Goal: Task Accomplishment & Management: Use online tool/utility

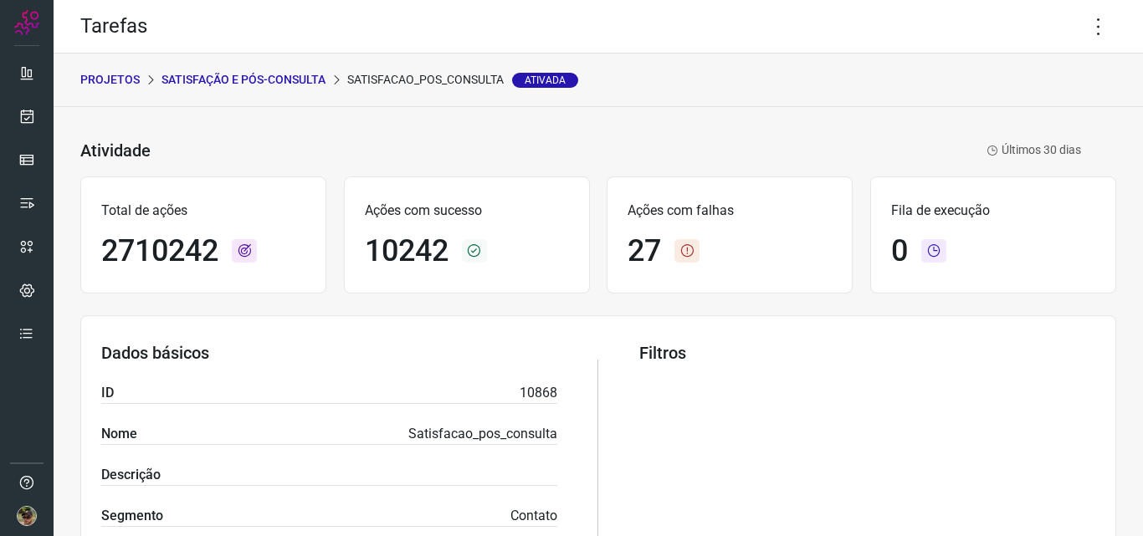
click at [627, 240] on h1 "27" at bounding box center [643, 251] width 33 height 36
click at [1087, 20] on icon at bounding box center [1098, 26] width 35 height 35
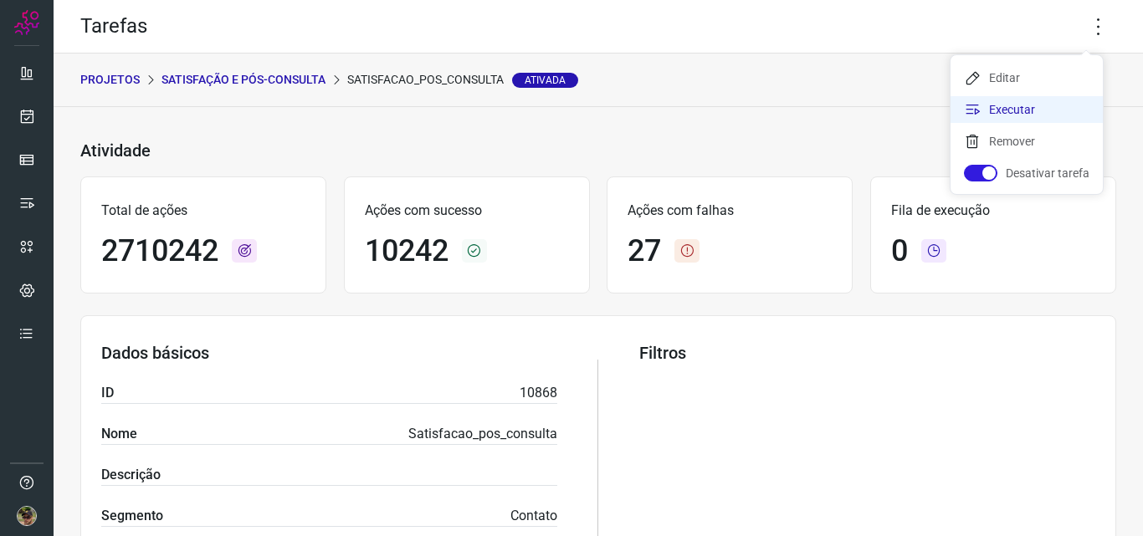
click at [1050, 119] on li "Executar" at bounding box center [1026, 109] width 152 height 27
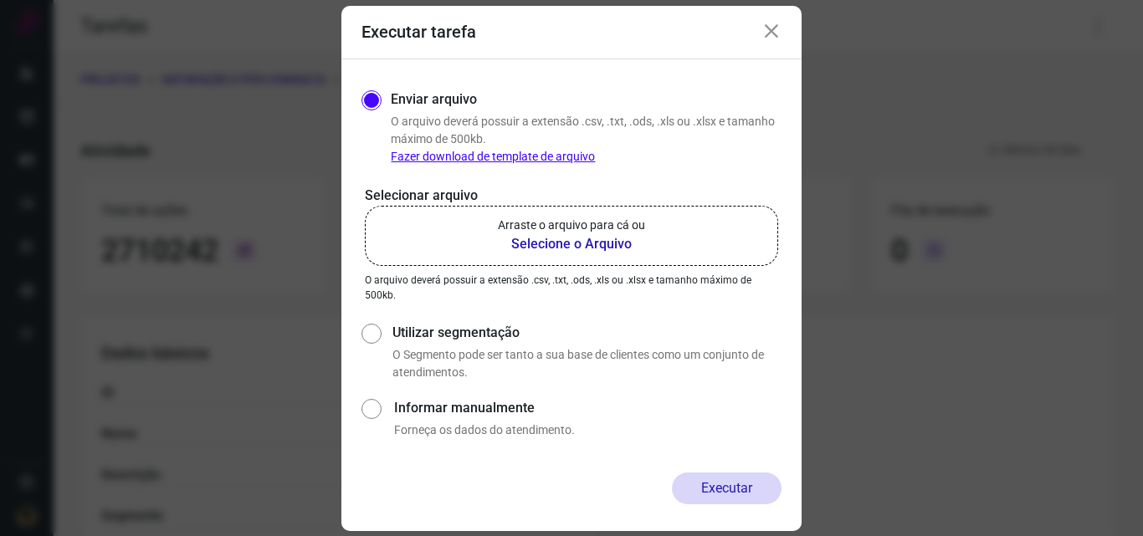
click at [611, 258] on label "Arraste o arquivo para cá ou Selecione o Arquivo" at bounding box center [571, 236] width 413 height 60
click at [0, 0] on input "Arraste o arquivo para cá ou Selecione o Arquivo" at bounding box center [0, 0] width 0 height 0
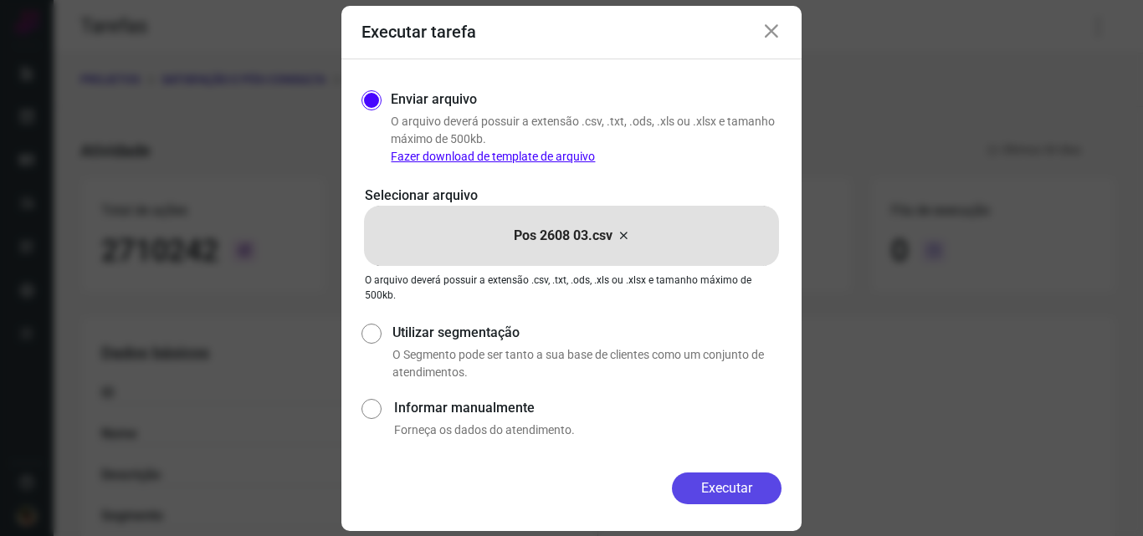
click at [741, 483] on button "Executar" at bounding box center [727, 489] width 110 height 32
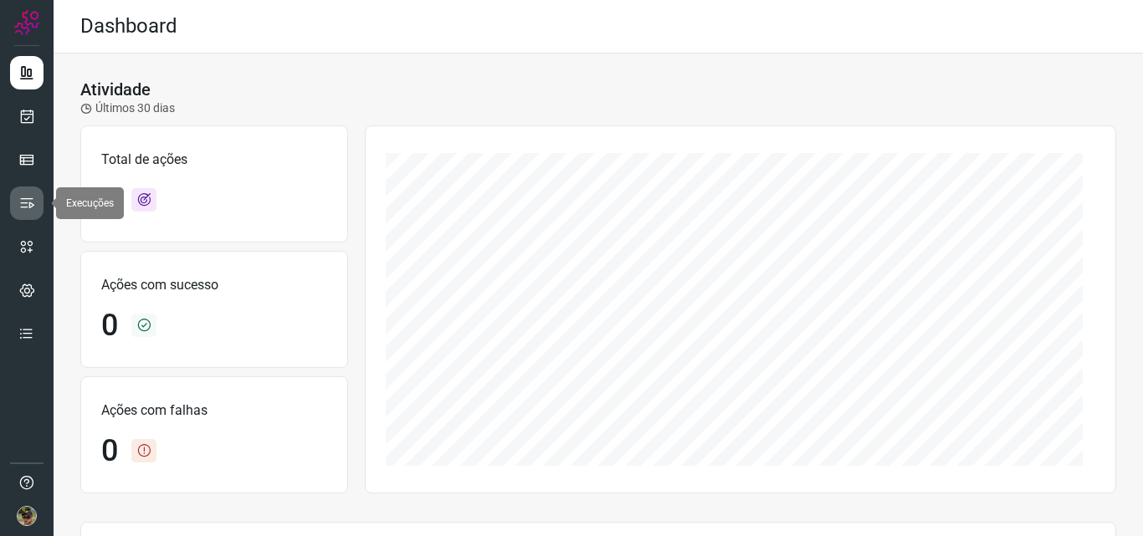
click at [28, 195] on icon at bounding box center [26, 203] width 17 height 17
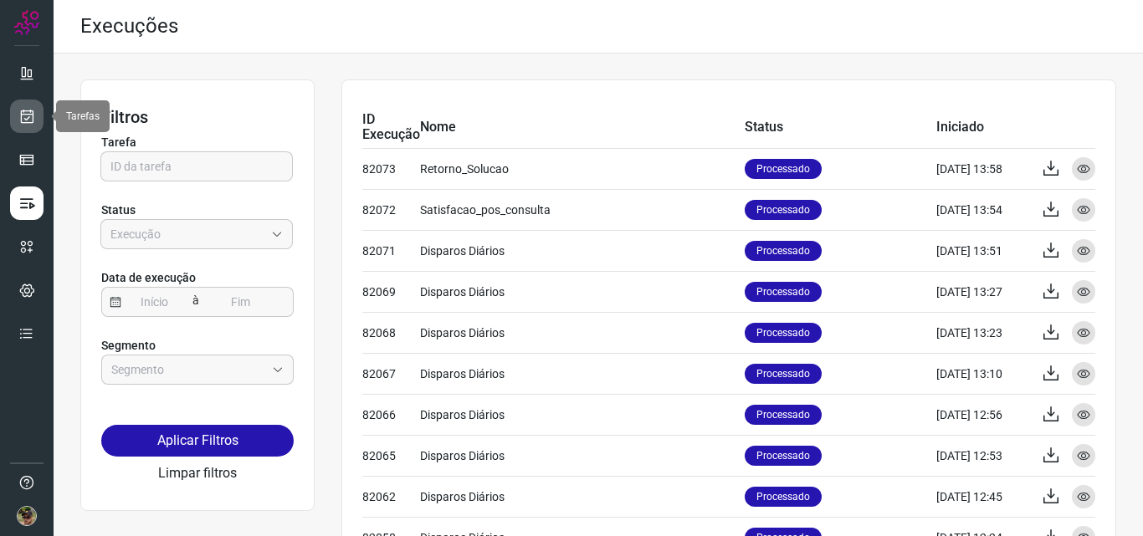
click at [28, 102] on link at bounding box center [26, 116] width 33 height 33
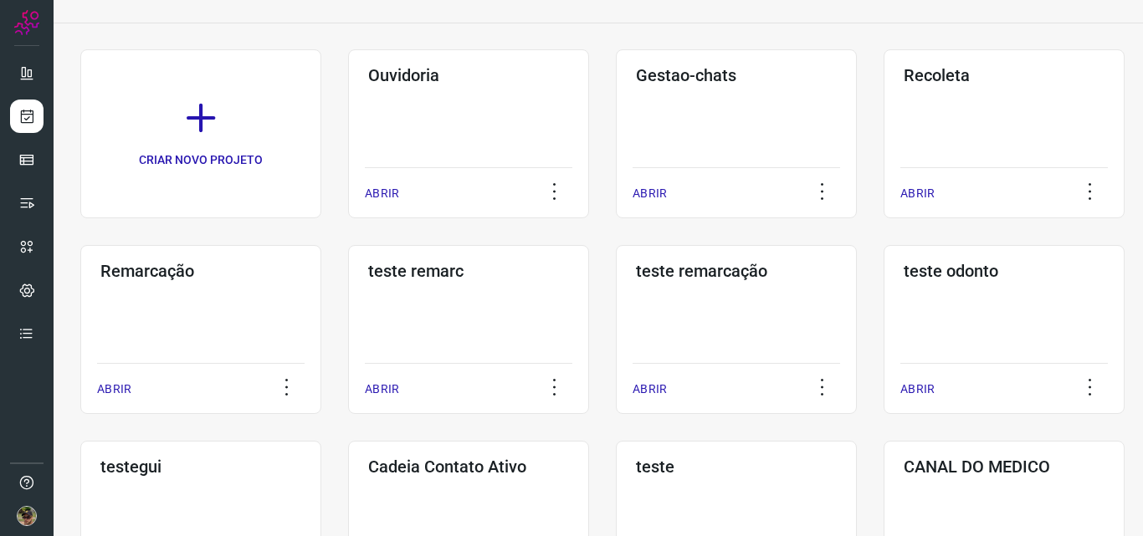
scroll to position [335, 0]
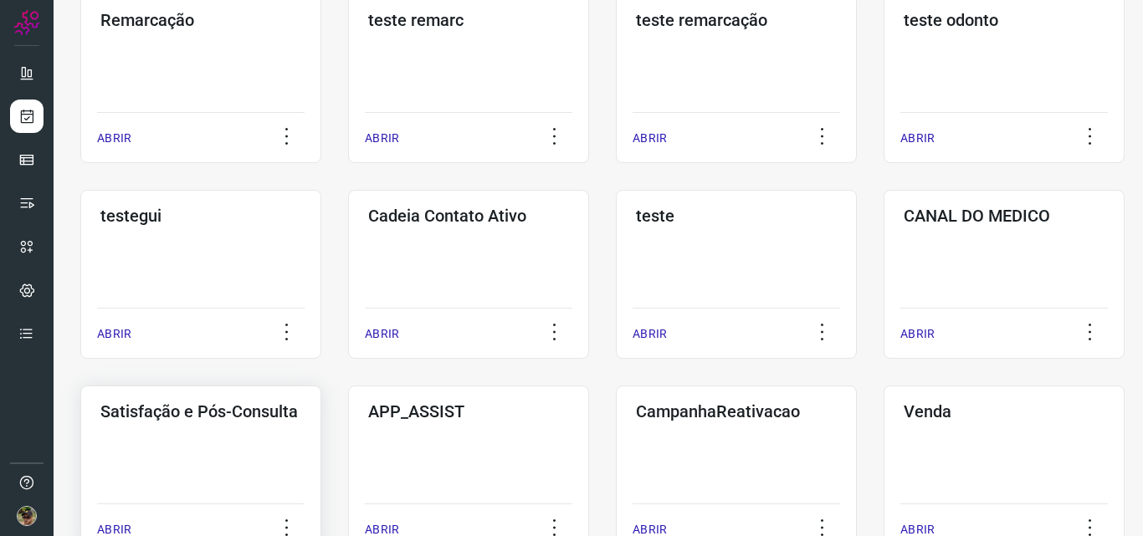
click at [348, 437] on div "Satisfação e Pós-Consulta ABRIR" at bounding box center [468, 470] width 241 height 169
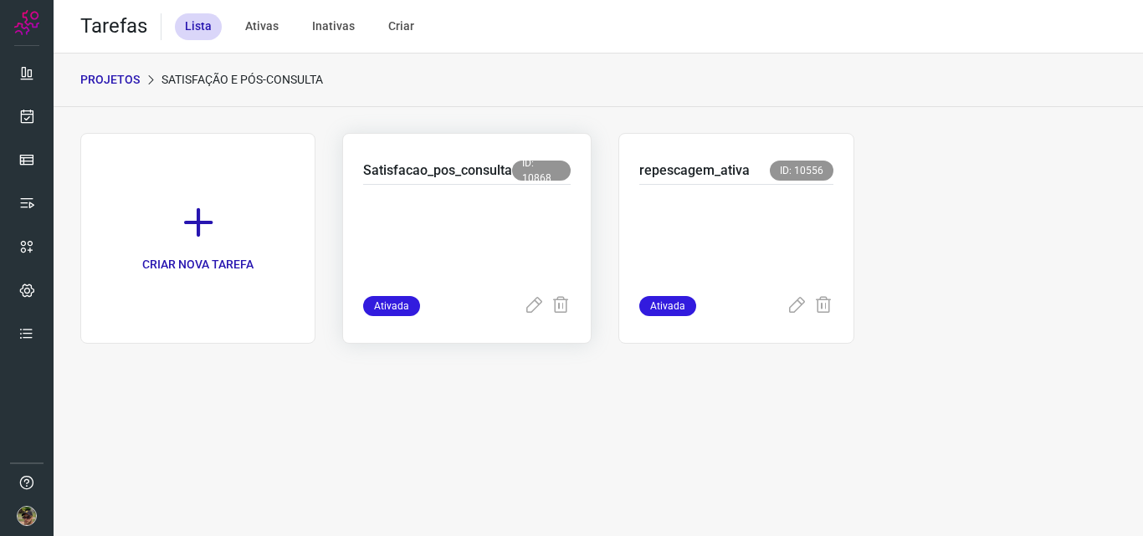
click at [491, 241] on p at bounding box center [466, 237] width 207 height 84
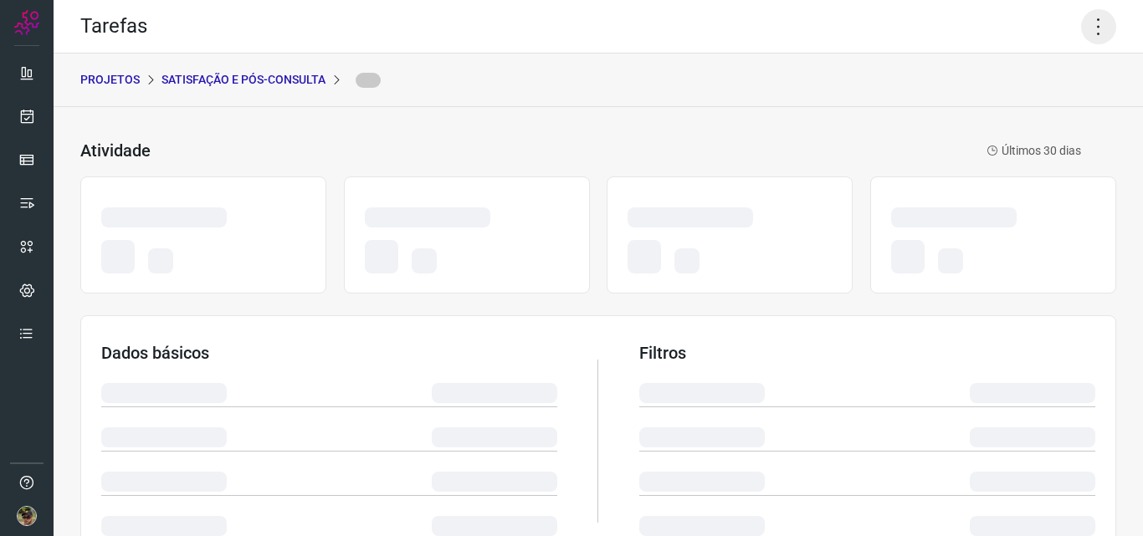
click at [1094, 27] on icon at bounding box center [1098, 26] width 35 height 35
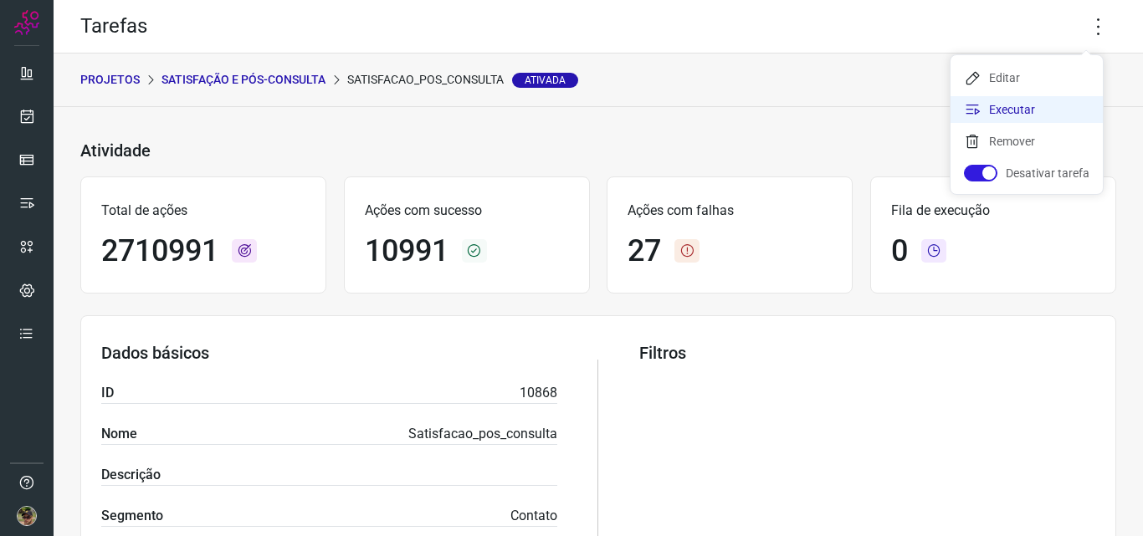
click at [976, 99] on li "Executar" at bounding box center [1026, 109] width 152 height 27
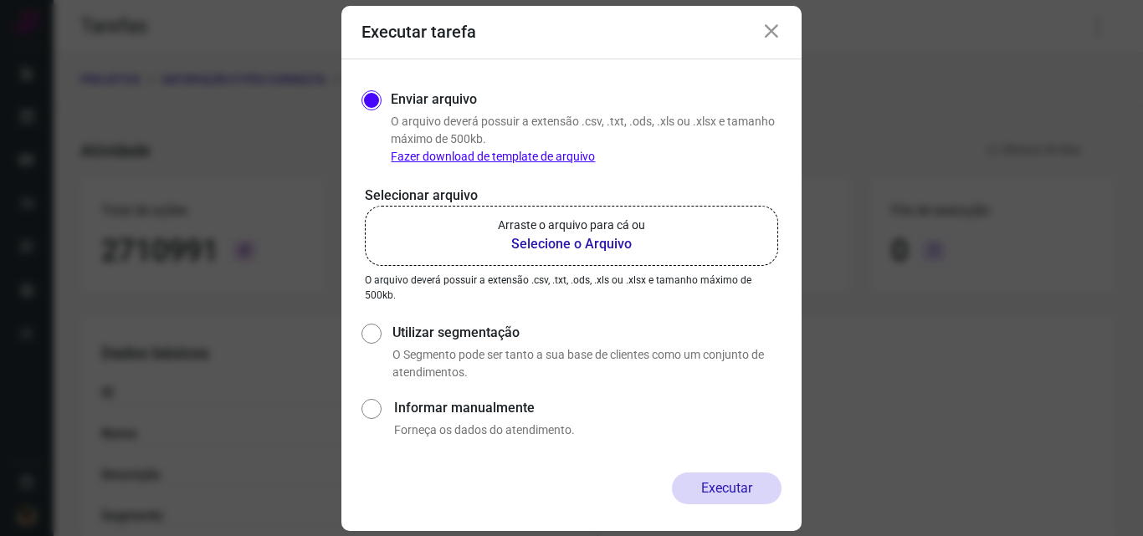
click at [621, 233] on p "Arraste o arquivo para cá ou" at bounding box center [571, 226] width 147 height 18
click at [0, 0] on input "Arraste o arquivo para cá ou Selecione o Arquivo" at bounding box center [0, 0] width 0 height 0
click at [775, 36] on icon at bounding box center [771, 32] width 20 height 20
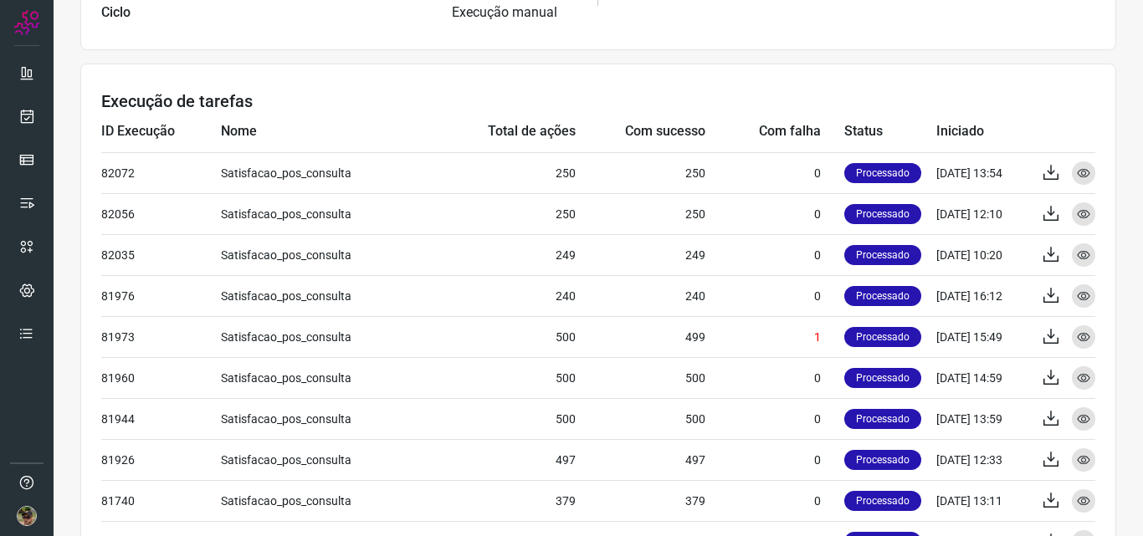
scroll to position [335, 0]
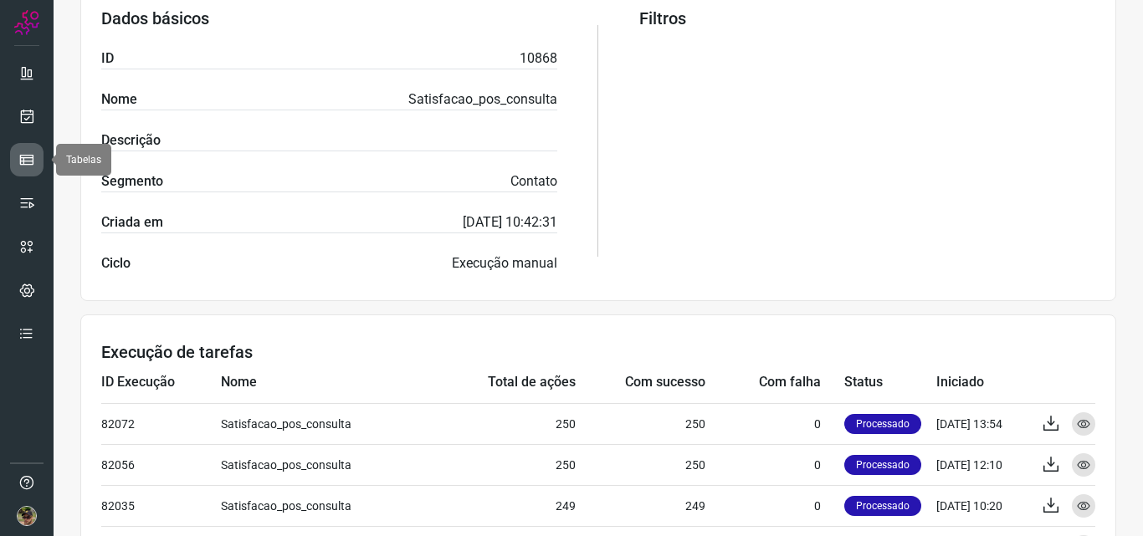
click at [23, 171] on link at bounding box center [26, 159] width 33 height 33
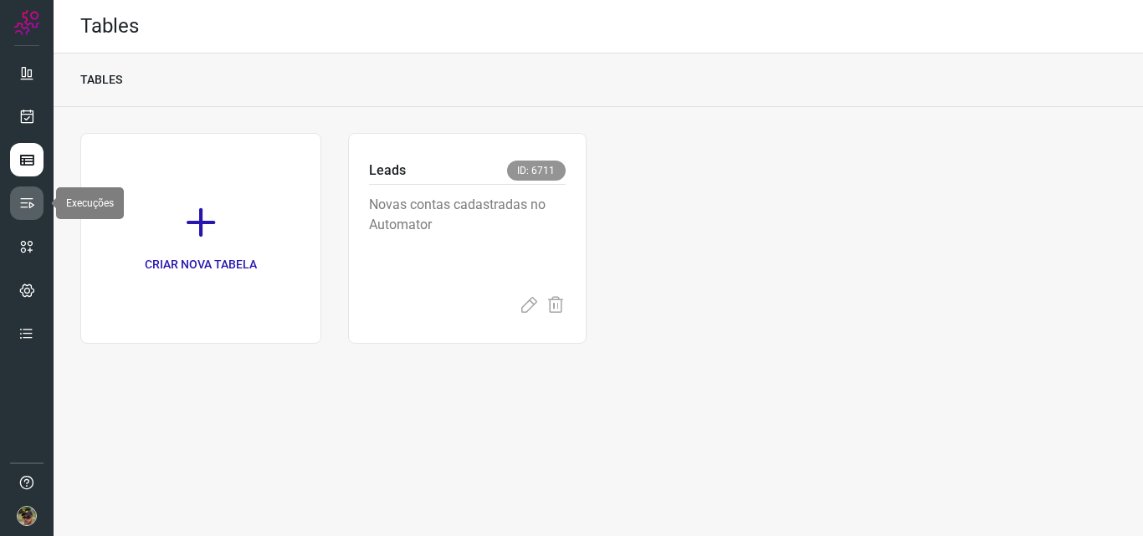
click at [25, 211] on icon at bounding box center [26, 203] width 17 height 17
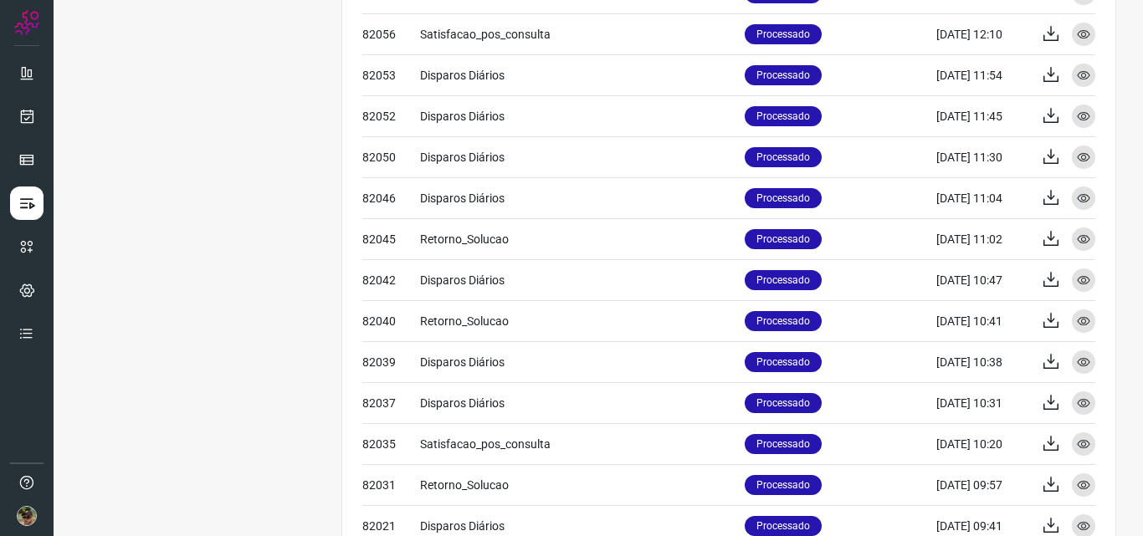
scroll to position [735, 0]
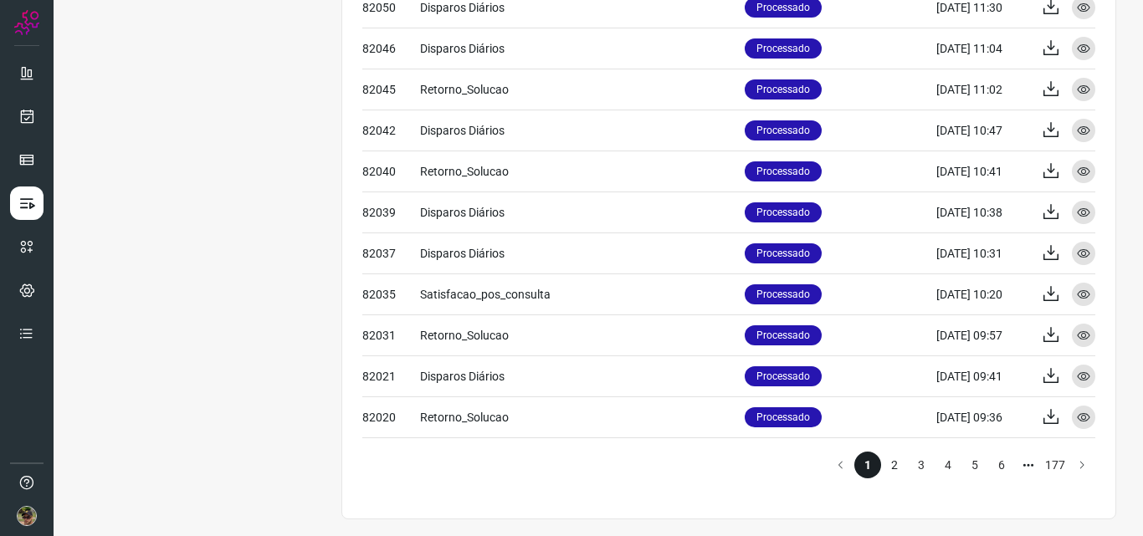
click at [881, 463] on li "2" at bounding box center [894, 465] width 27 height 27
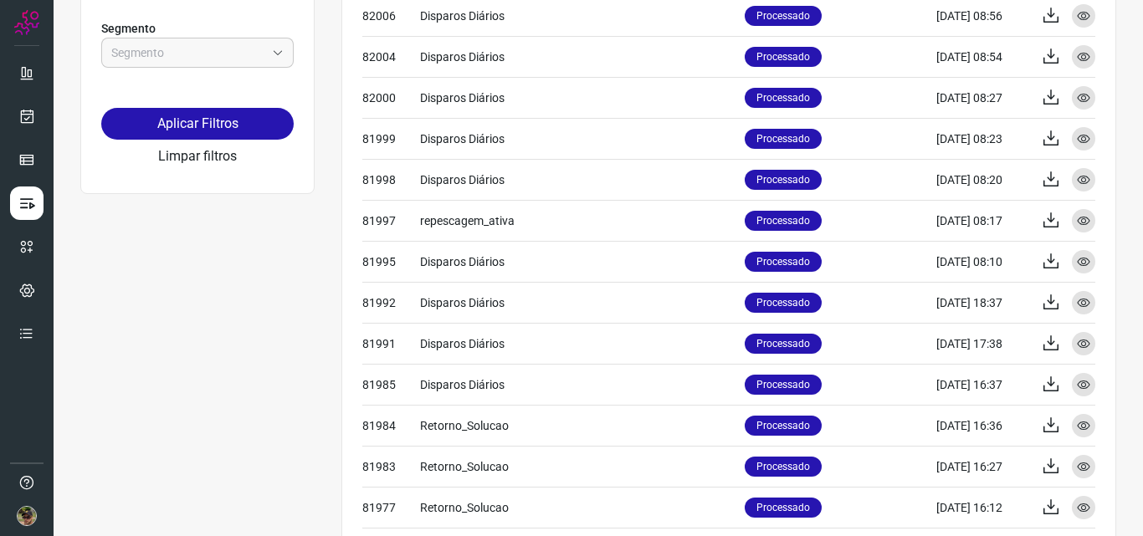
scroll to position [735, 0]
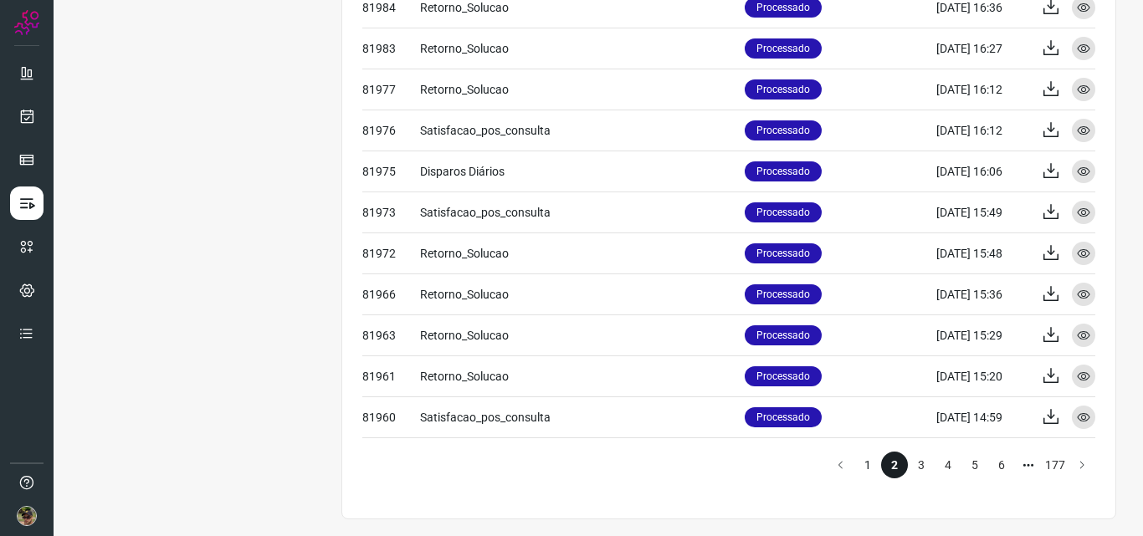
click at [854, 469] on li "1" at bounding box center [867, 465] width 27 height 27
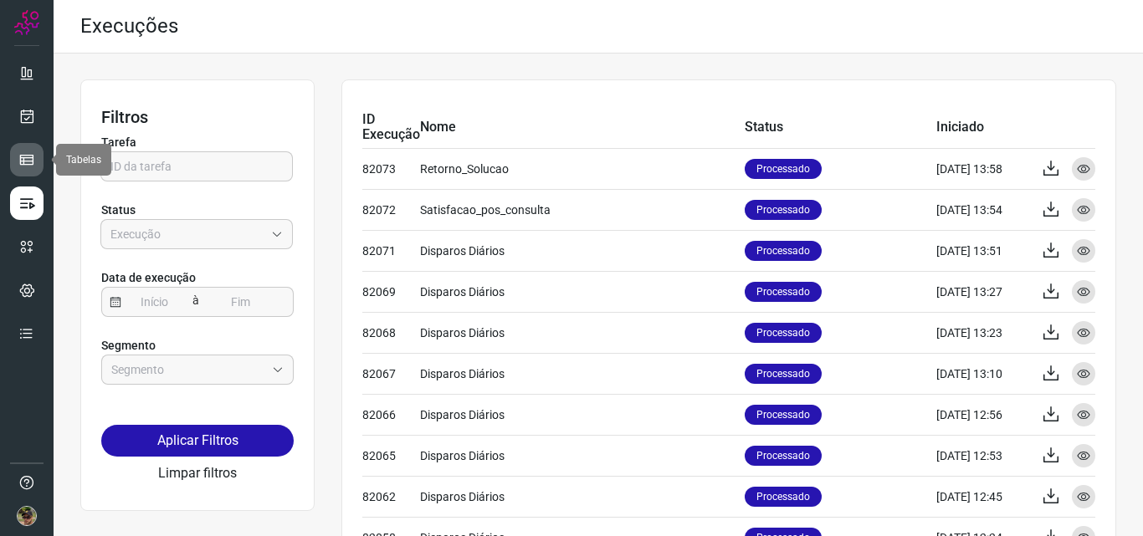
click at [17, 155] on link at bounding box center [26, 159] width 33 height 33
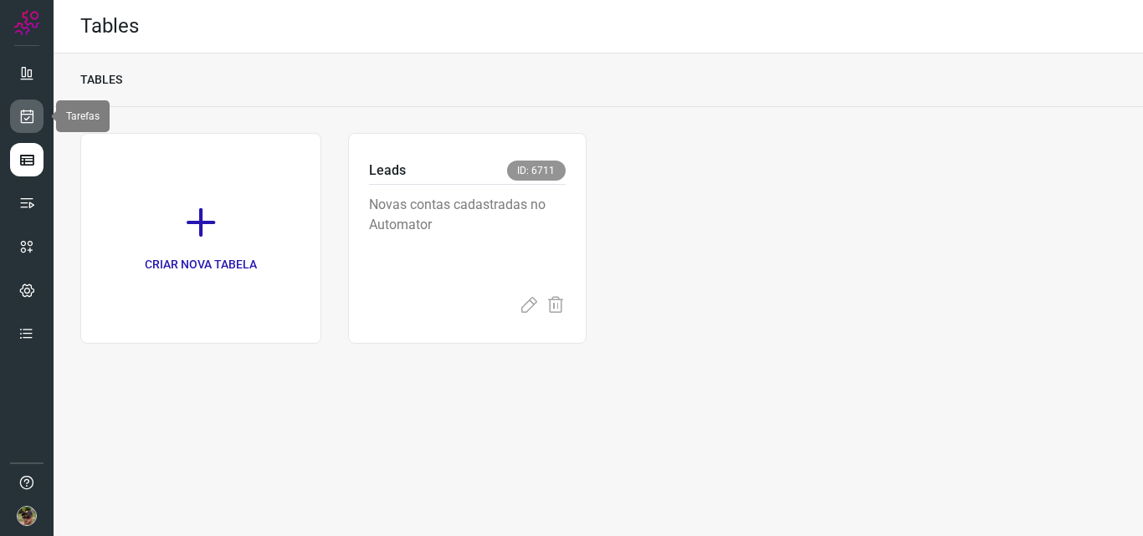
click at [30, 120] on icon at bounding box center [27, 116] width 18 height 17
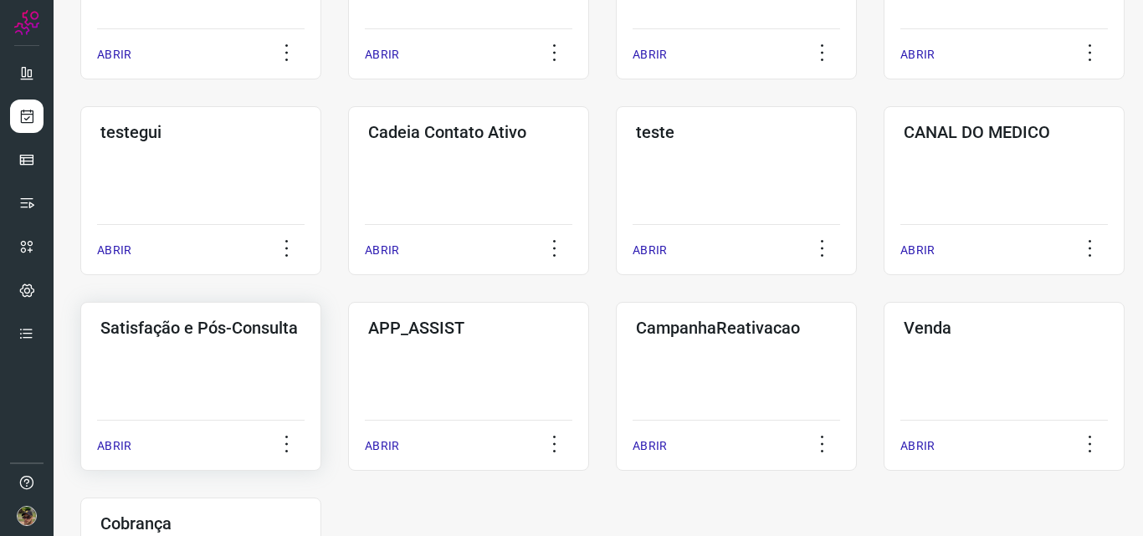
click at [136, 325] on h3 "Satisfação e Pós-Consulta" at bounding box center [200, 328] width 201 height 20
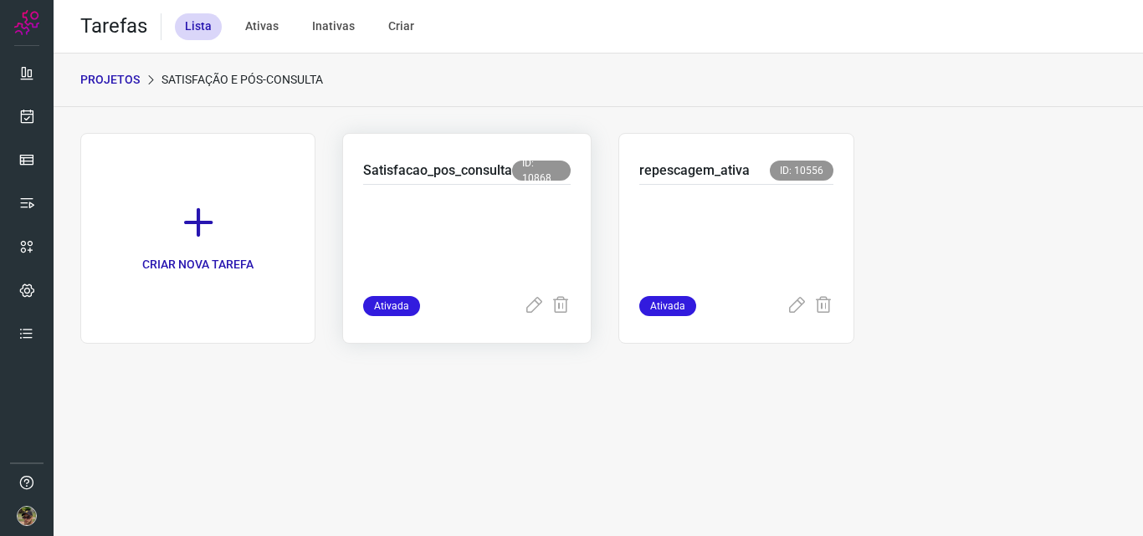
click at [448, 217] on p at bounding box center [466, 237] width 207 height 84
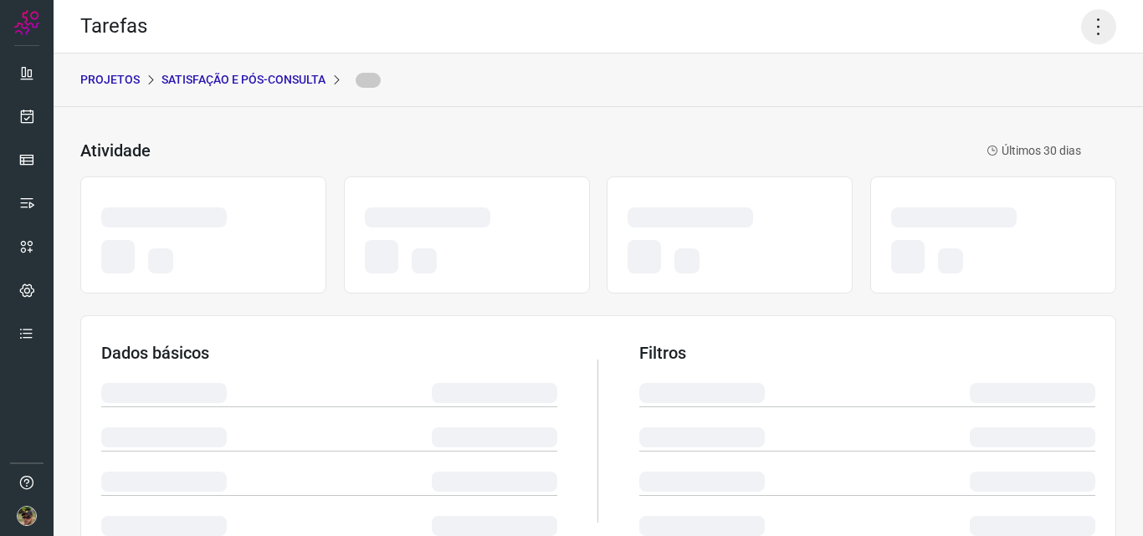
click at [1082, 23] on icon at bounding box center [1098, 26] width 35 height 35
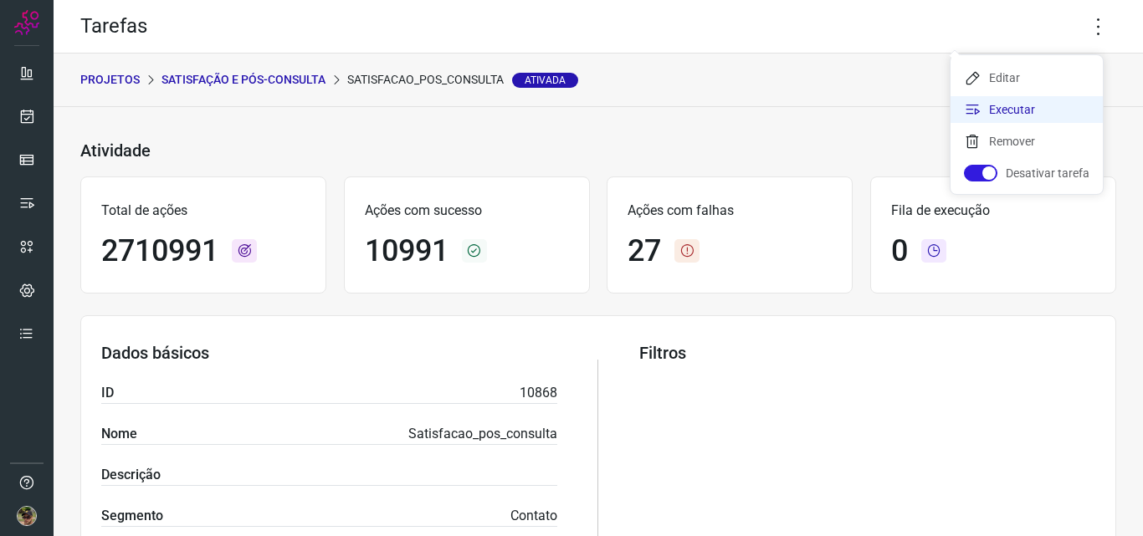
click at [1022, 115] on li "Executar" at bounding box center [1026, 109] width 152 height 27
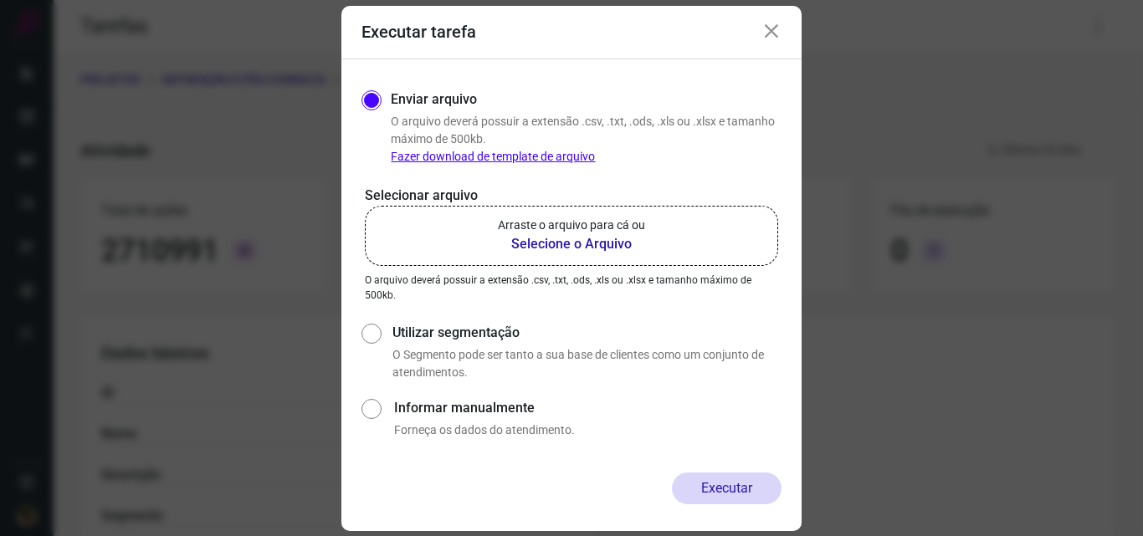
click at [619, 244] on b "Selecione o Arquivo" at bounding box center [571, 244] width 147 height 20
click at [0, 0] on input "Arraste o arquivo para cá ou Selecione o Arquivo" at bounding box center [0, 0] width 0 height 0
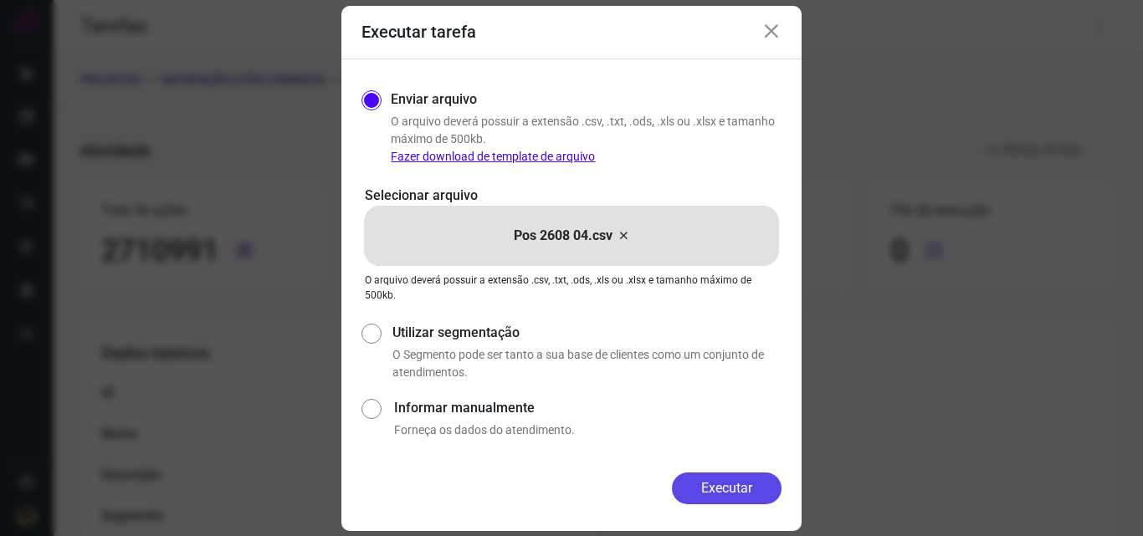
click at [737, 488] on button "Executar" at bounding box center [727, 489] width 110 height 32
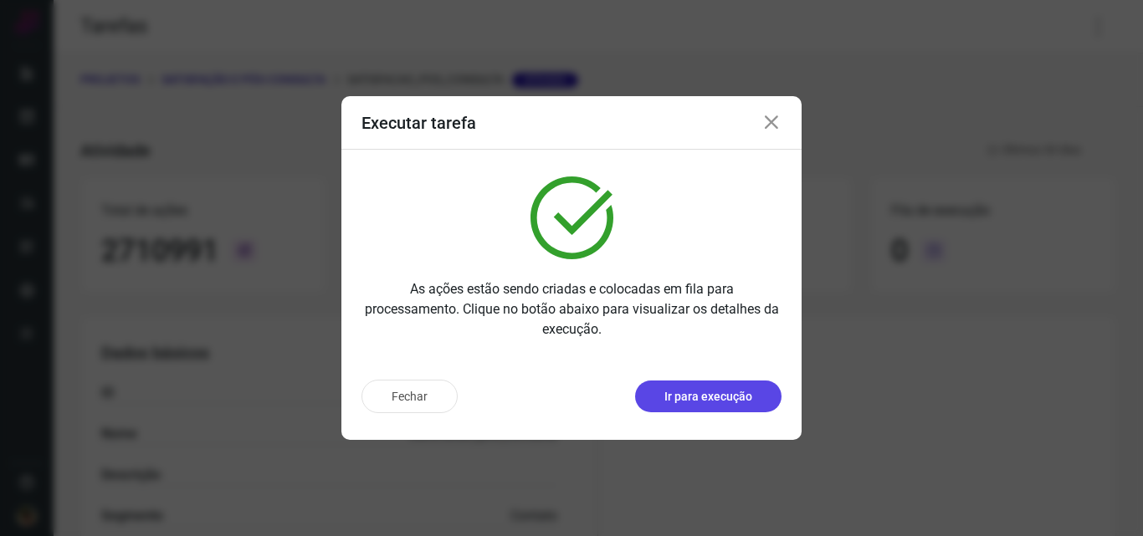
click at [706, 396] on p "Ir para execução" at bounding box center [708, 397] width 88 height 18
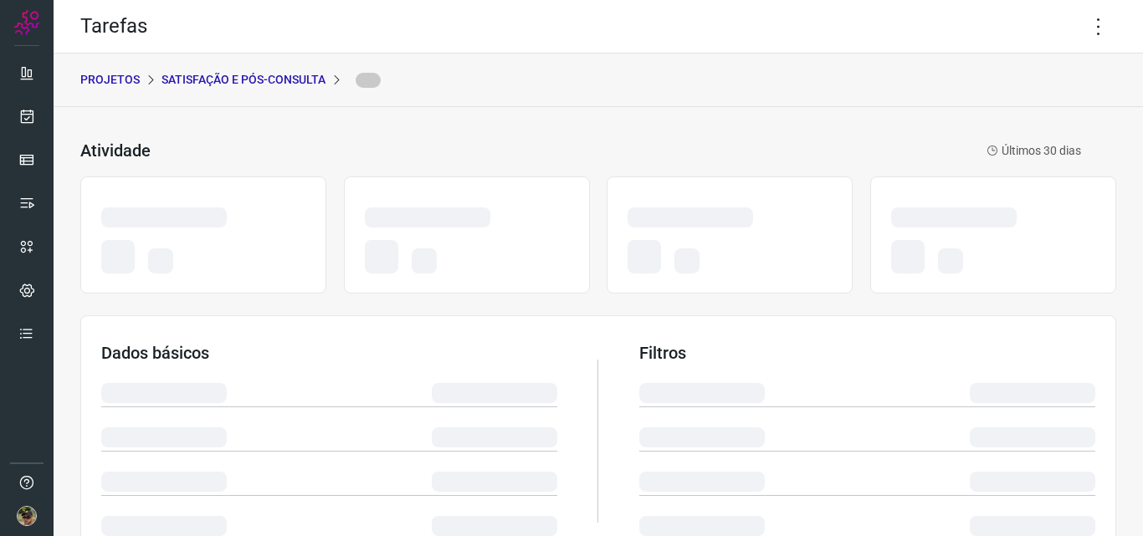
click at [1103, 24] on div "Tarefas" at bounding box center [598, 27] width 1089 height 54
click at [1085, 32] on icon at bounding box center [1098, 26] width 35 height 35
click at [1089, 27] on icon at bounding box center [1098, 26] width 35 height 35
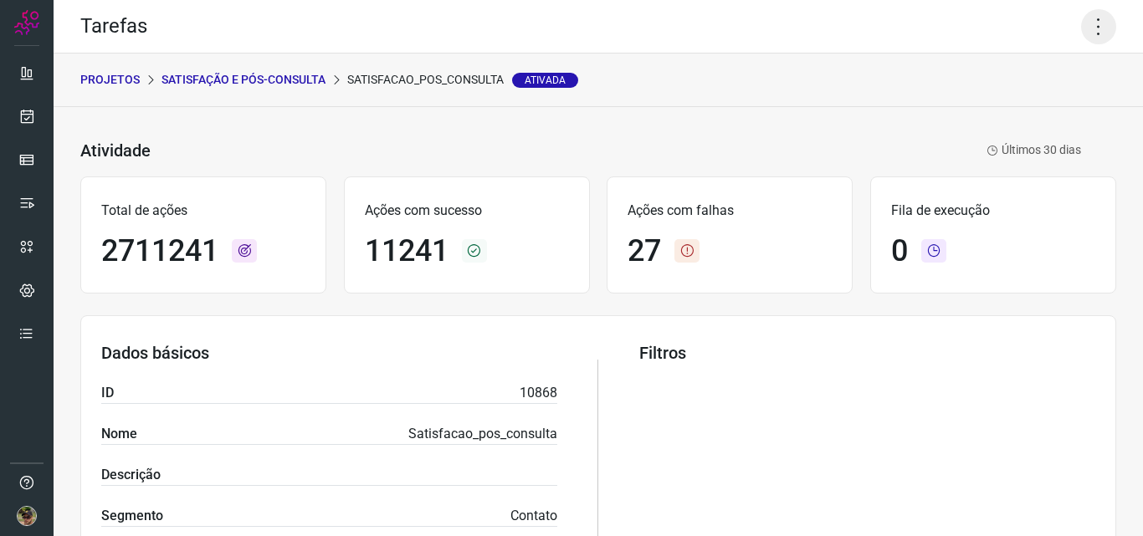
drag, startPoint x: 1102, startPoint y: 23, endPoint x: 1092, endPoint y: 23, distance: 10.0
click at [1102, 23] on icon at bounding box center [1098, 26] width 35 height 35
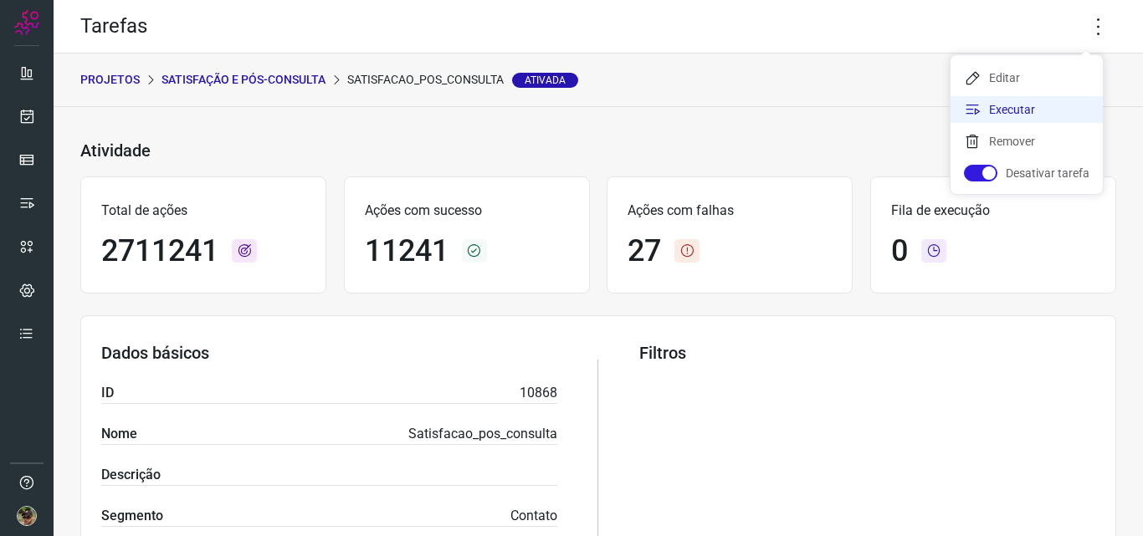
click at [1033, 119] on li "Executar" at bounding box center [1026, 109] width 152 height 27
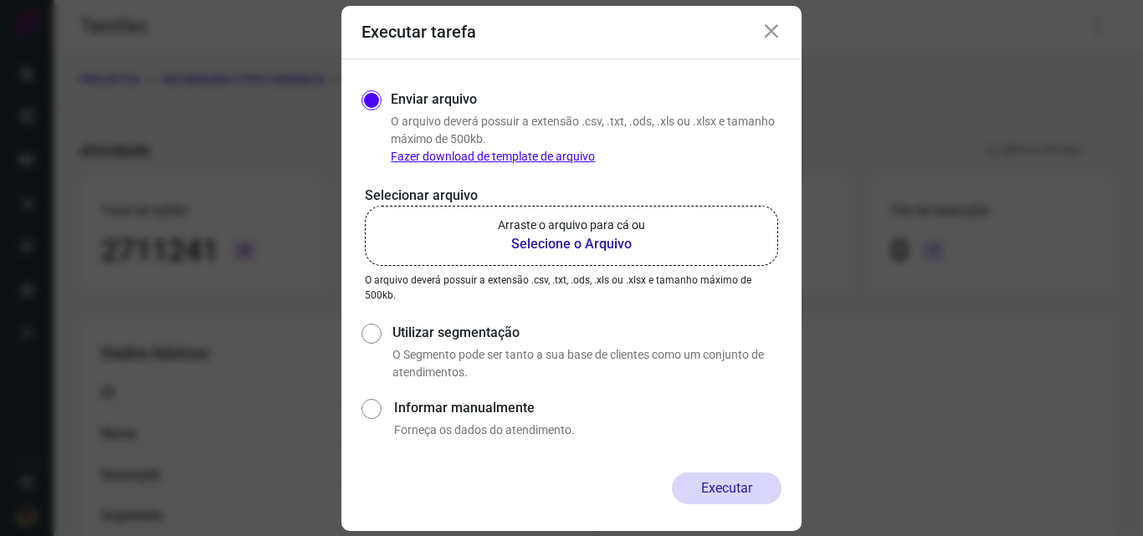
click at [591, 248] on b "Selecione o Arquivo" at bounding box center [571, 244] width 147 height 20
click at [0, 0] on input "Arraste o arquivo para cá ou Selecione o Arquivo" at bounding box center [0, 0] width 0 height 0
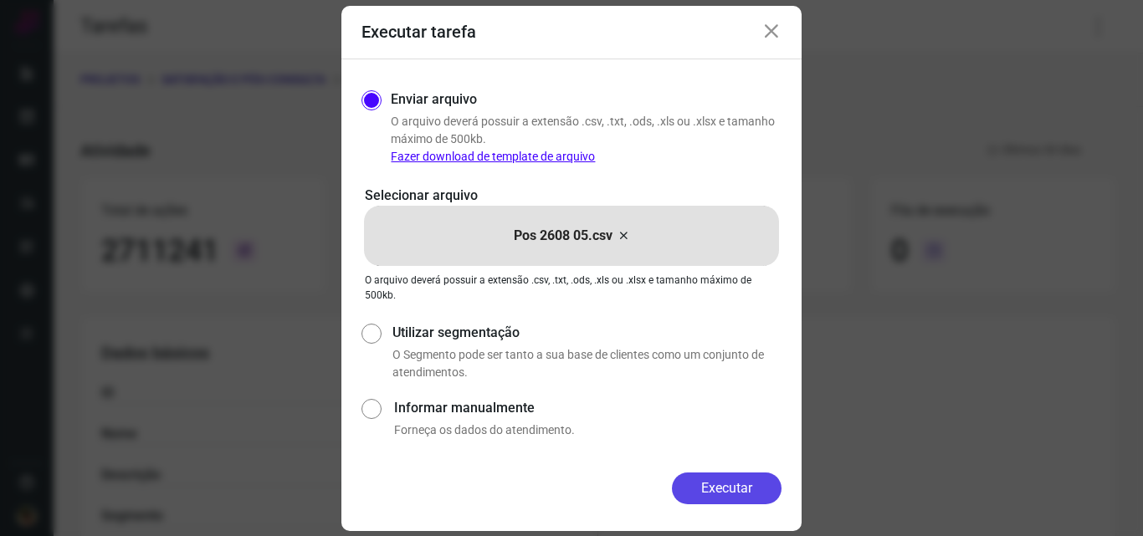
click at [714, 478] on button "Executar" at bounding box center [727, 489] width 110 height 32
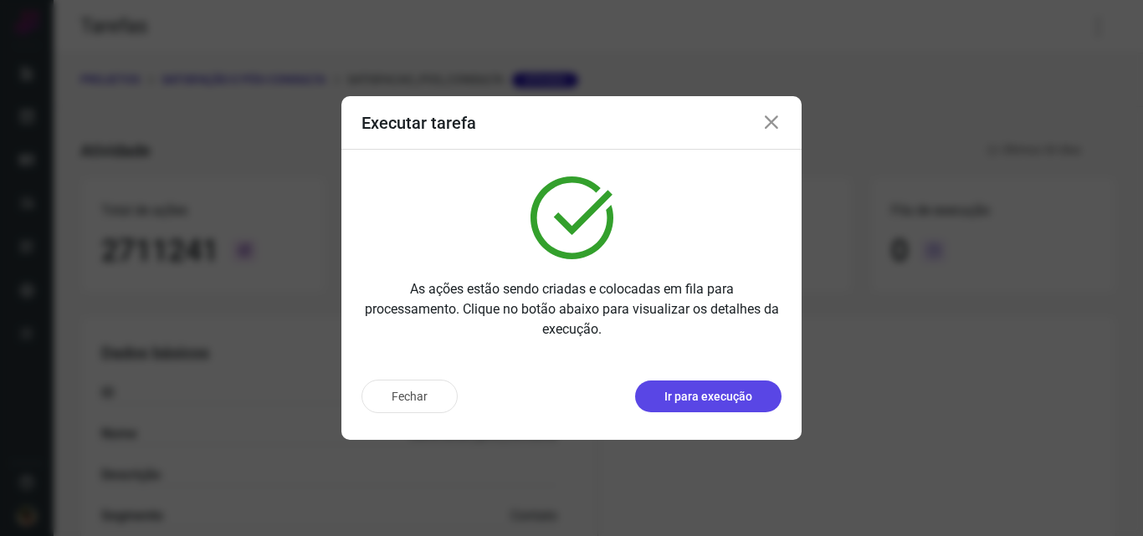
click at [747, 390] on p "Ir para execução" at bounding box center [708, 397] width 88 height 18
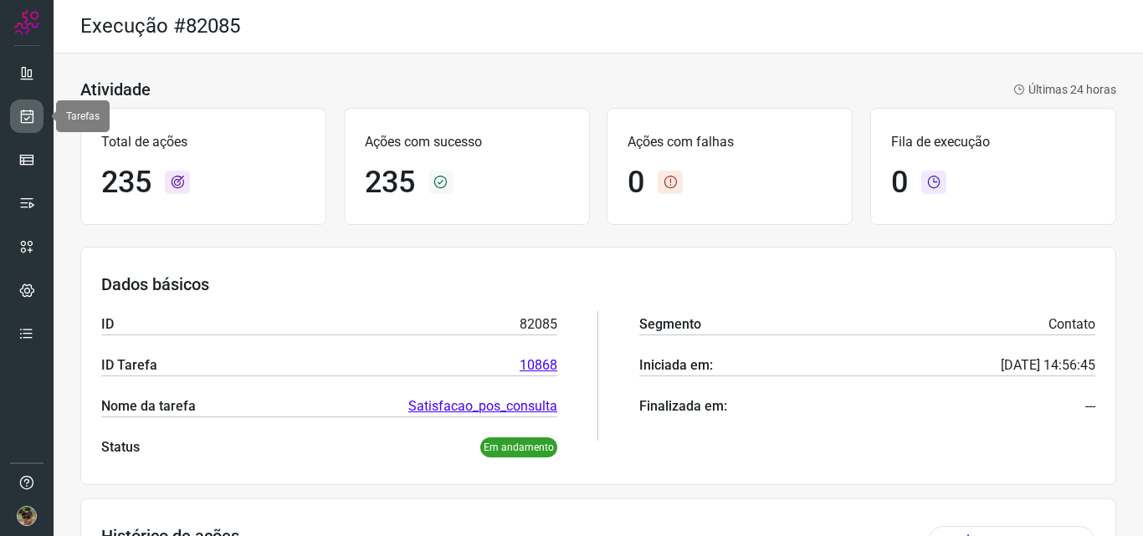
click at [13, 116] on link at bounding box center [26, 116] width 33 height 33
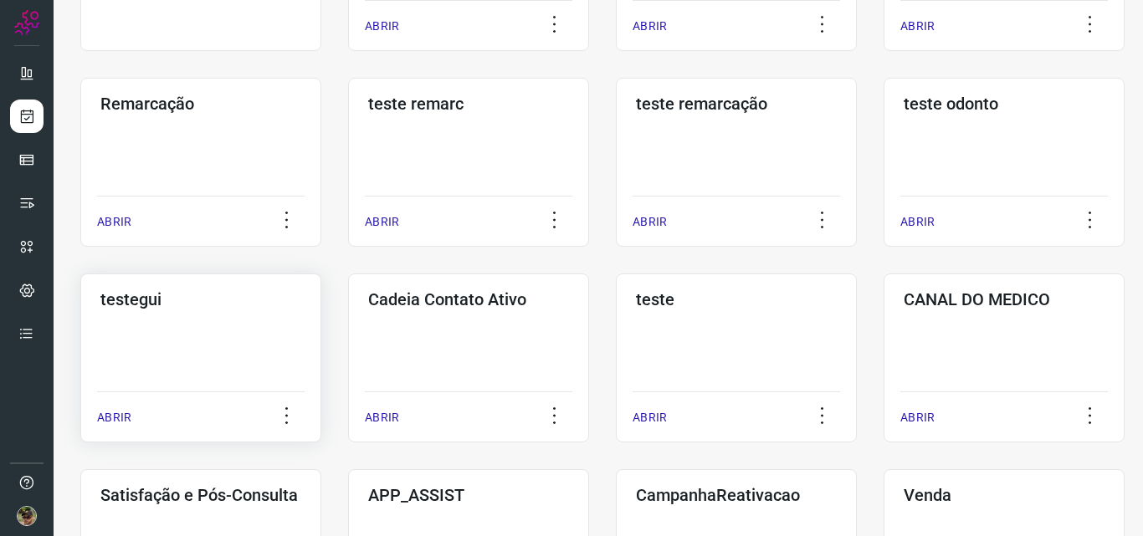
scroll to position [418, 0]
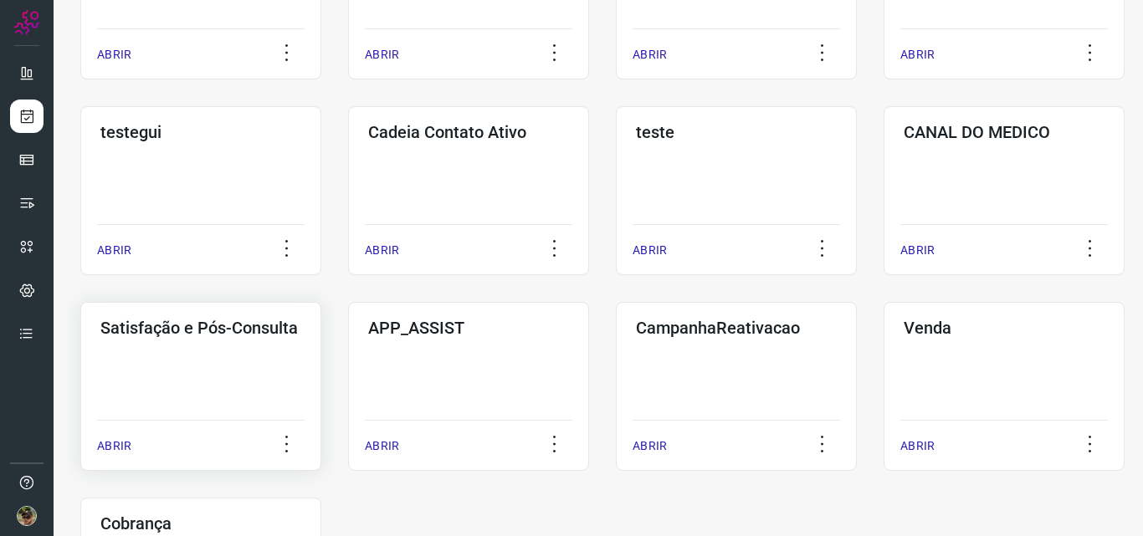
click at [171, 330] on h3 "Satisfação e Pós-Consulta" at bounding box center [200, 328] width 201 height 20
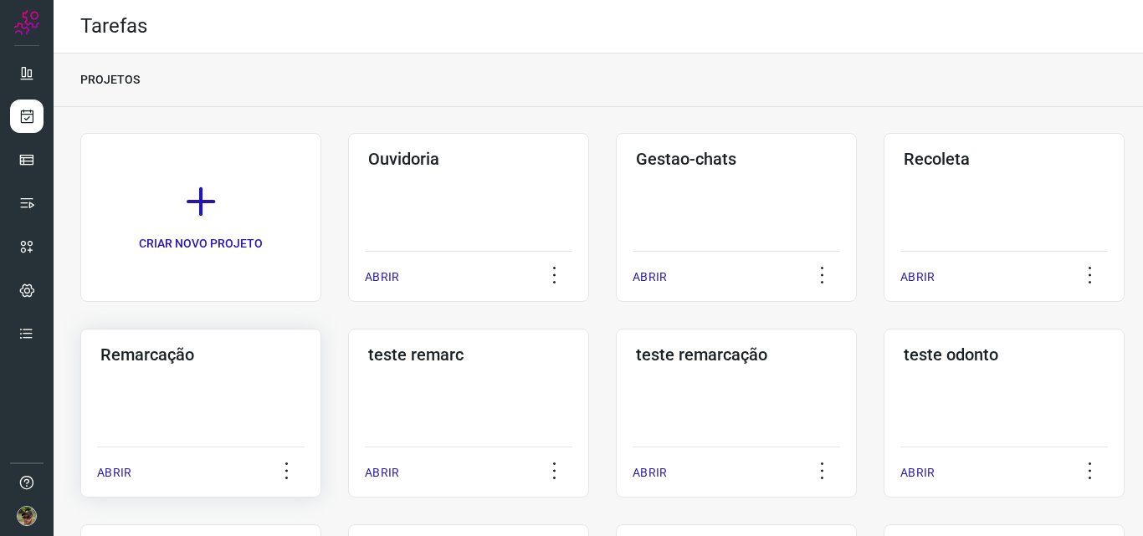
click at [348, 405] on div "Remarcação ABRIR" at bounding box center [468, 413] width 241 height 169
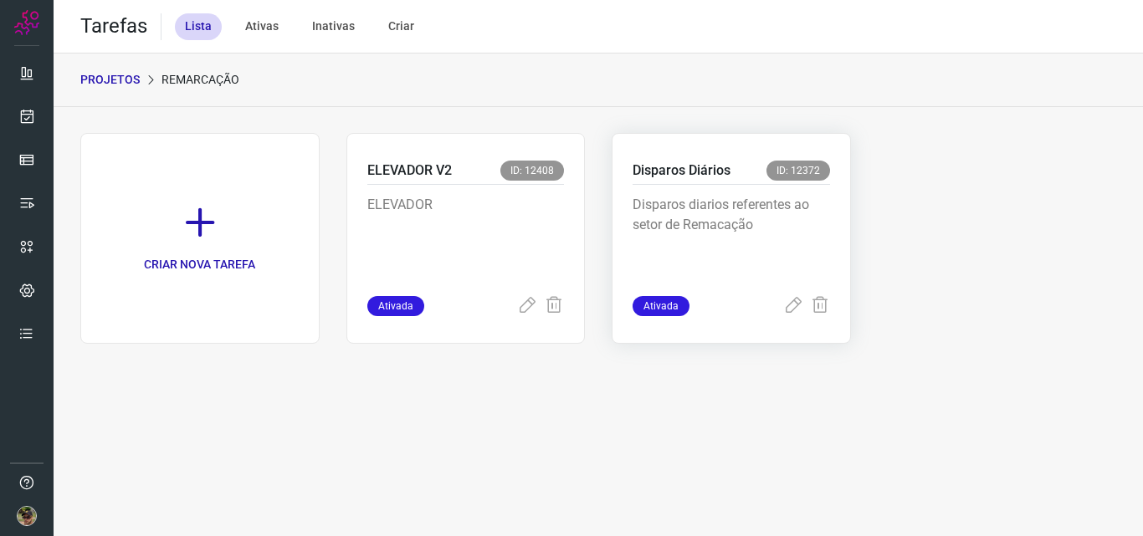
click at [727, 242] on p "Disparos diarios referentes ao setor de Remacação" at bounding box center [730, 237] width 197 height 84
click at [733, 197] on p "Disparos diarios referentes ao setor de Remacação" at bounding box center [730, 237] width 197 height 84
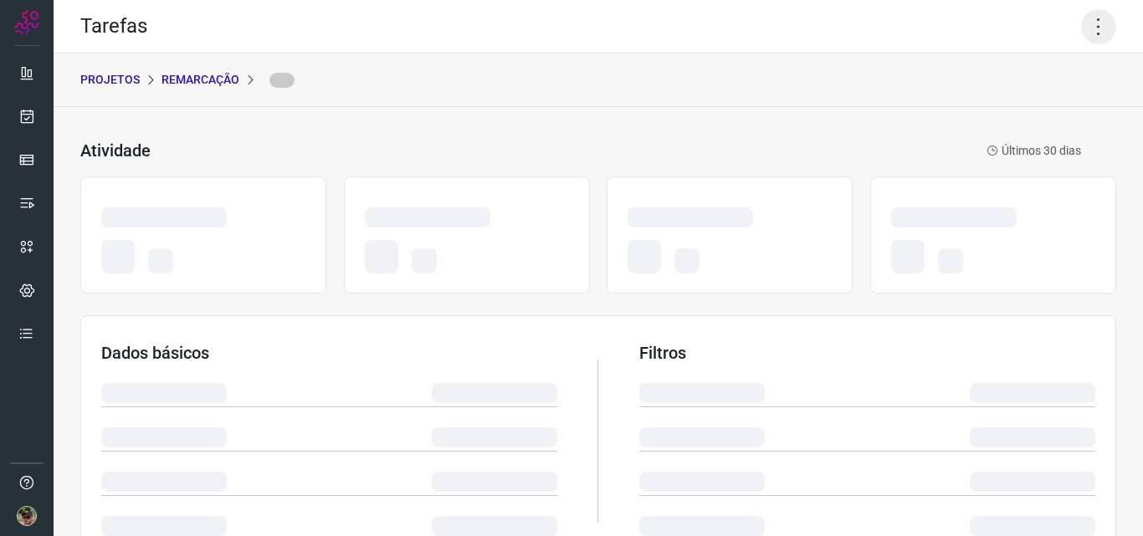
click at [1090, 25] on icon at bounding box center [1098, 26] width 35 height 35
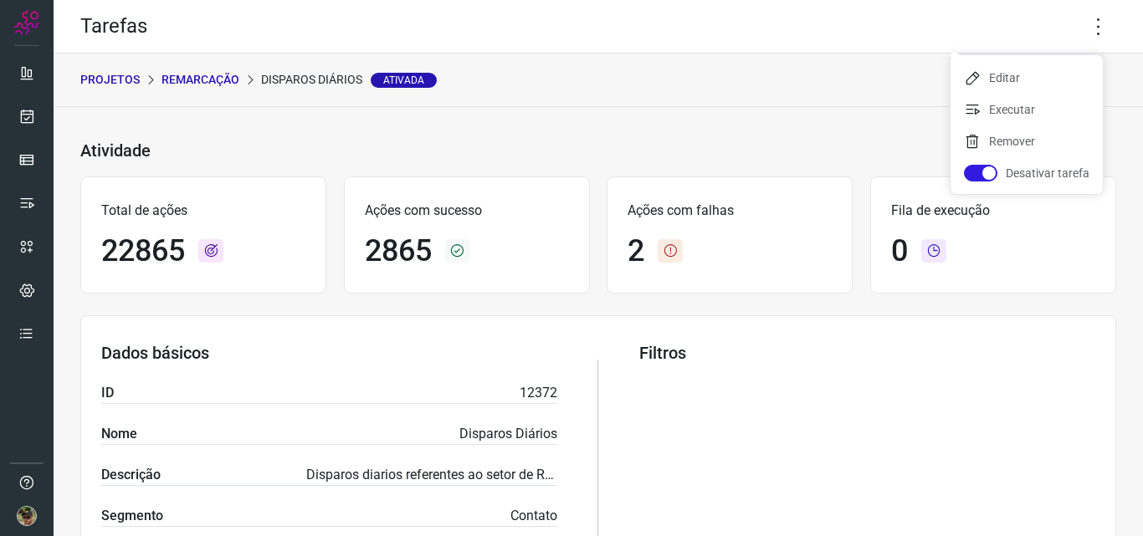
click at [207, 78] on p "Remarcação" at bounding box center [200, 80] width 78 height 18
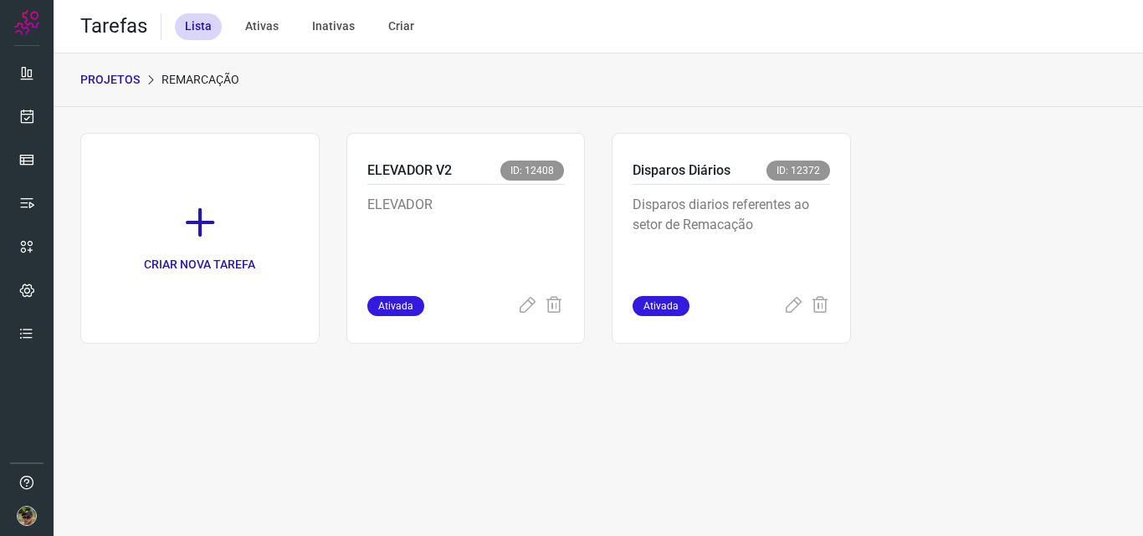
click at [111, 80] on p "PROJETOS" at bounding box center [109, 80] width 59 height 18
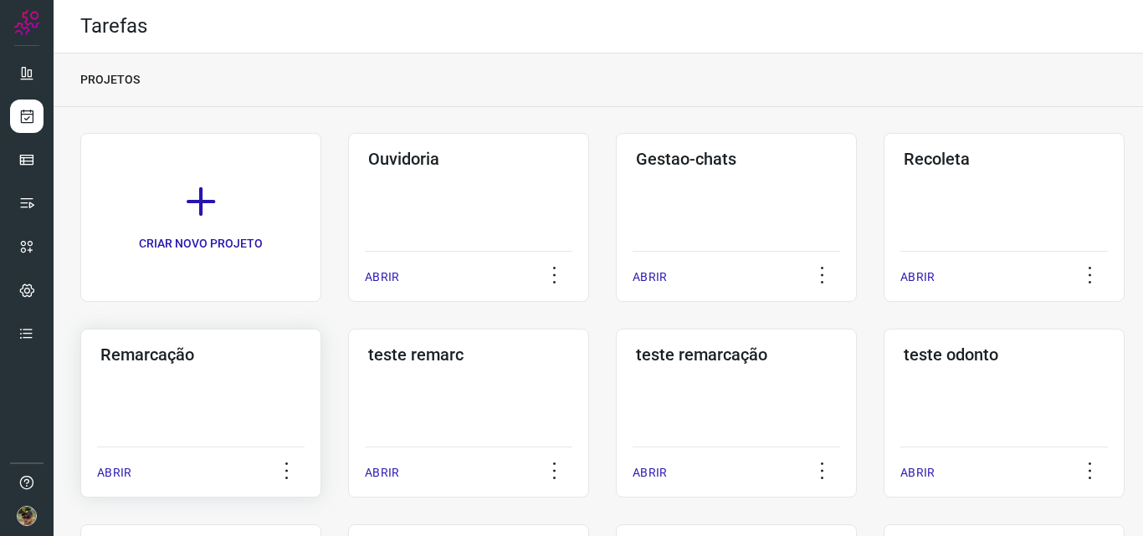
scroll to position [84, 0]
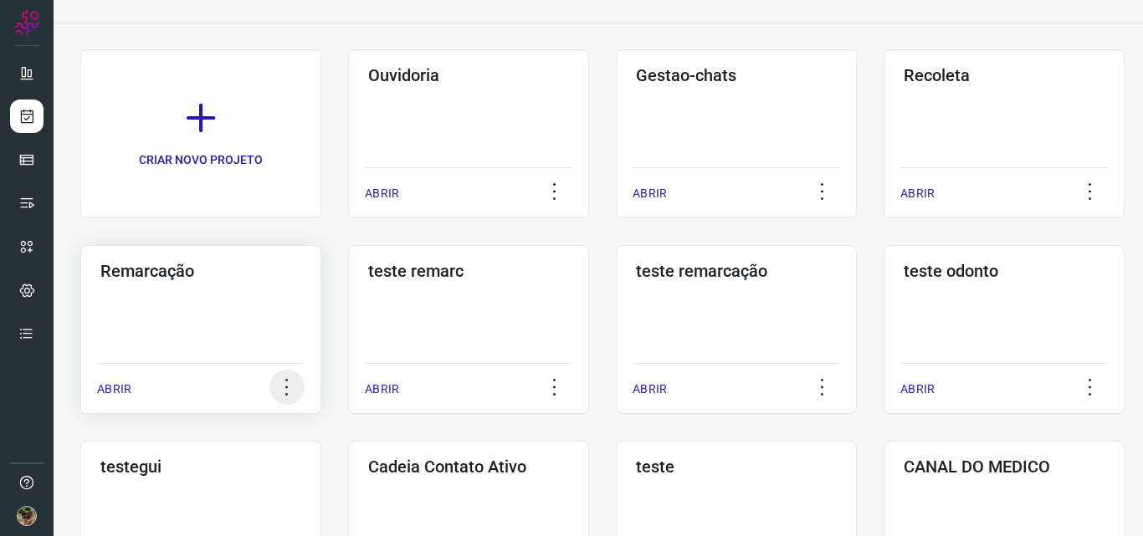
click at [294, 382] on icon at bounding box center [286, 387] width 35 height 35
click at [348, 294] on div "Remarcação ABRIR" at bounding box center [468, 329] width 241 height 169
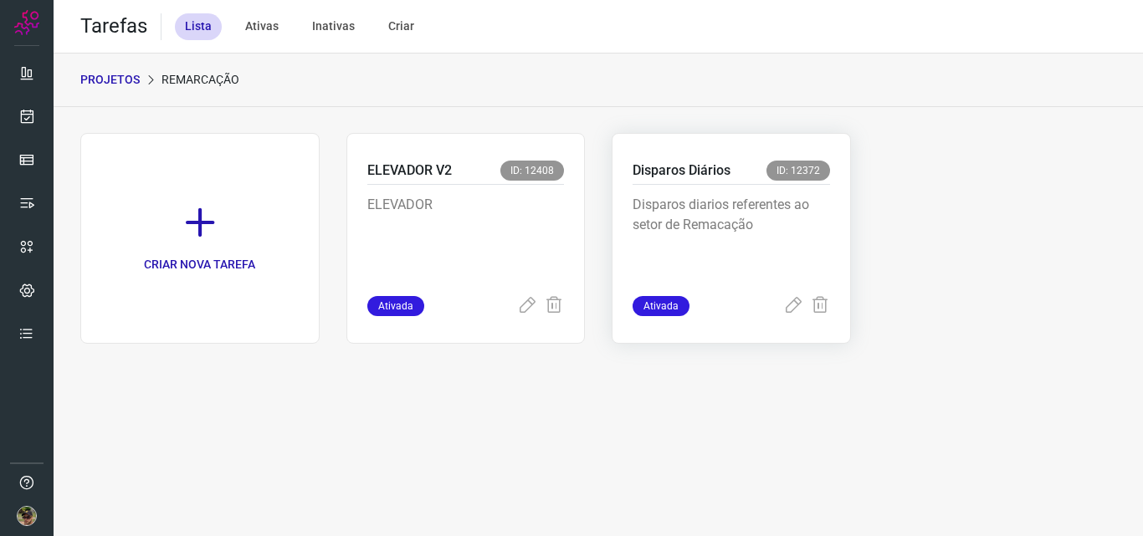
click at [729, 238] on p "Disparos diarios referentes ao setor de Remacação" at bounding box center [730, 237] width 197 height 84
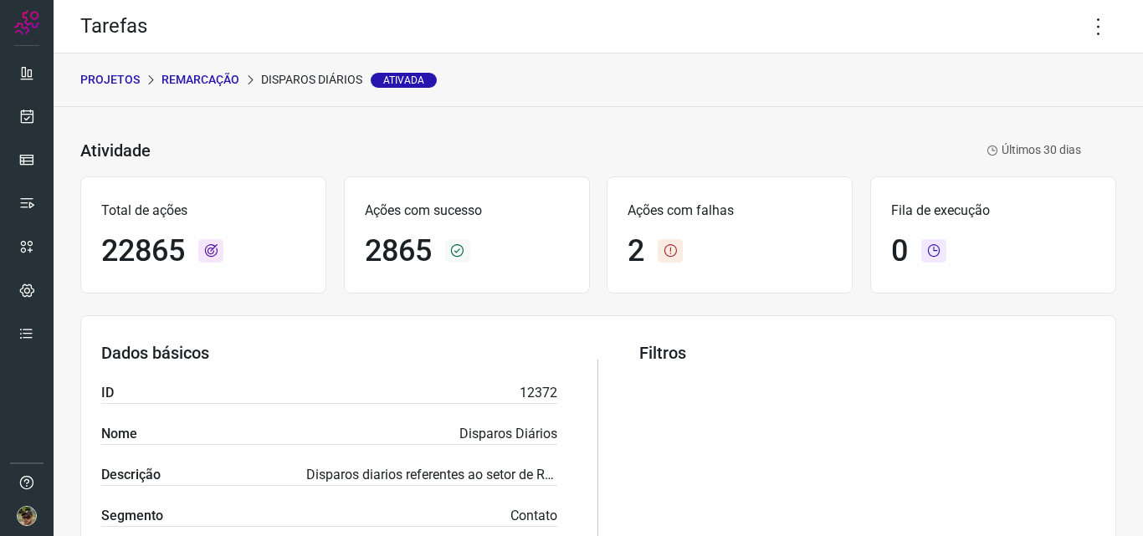
click at [197, 79] on p "Remarcação" at bounding box center [200, 80] width 78 height 18
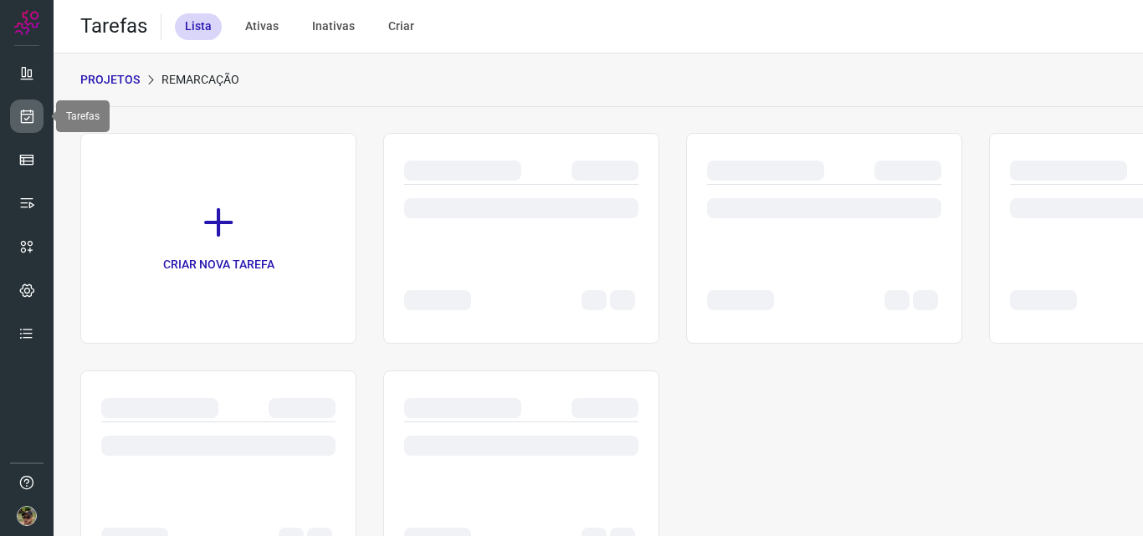
click at [38, 110] on link at bounding box center [26, 116] width 33 height 33
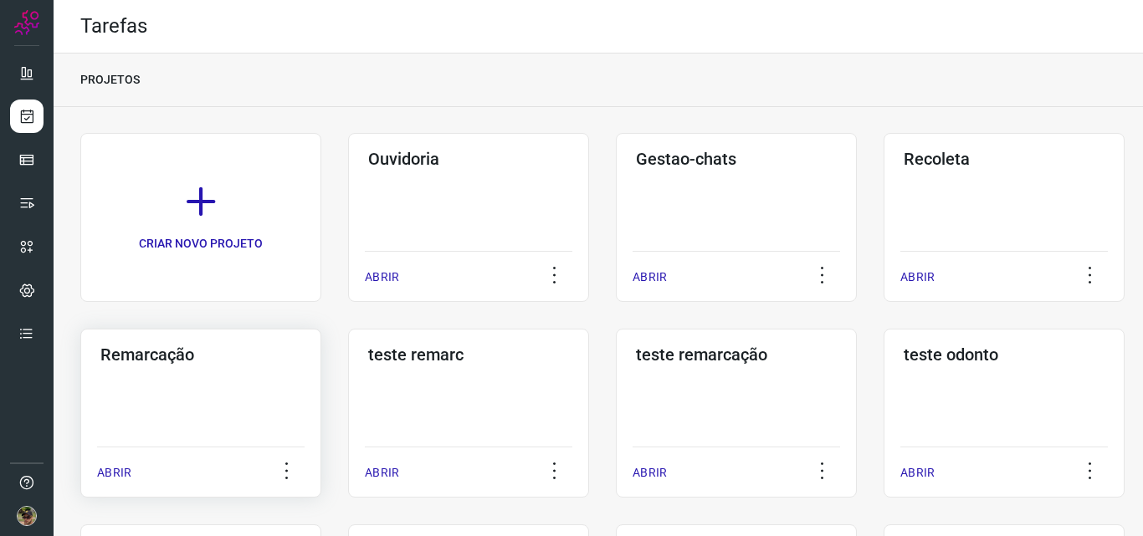
scroll to position [167, 0]
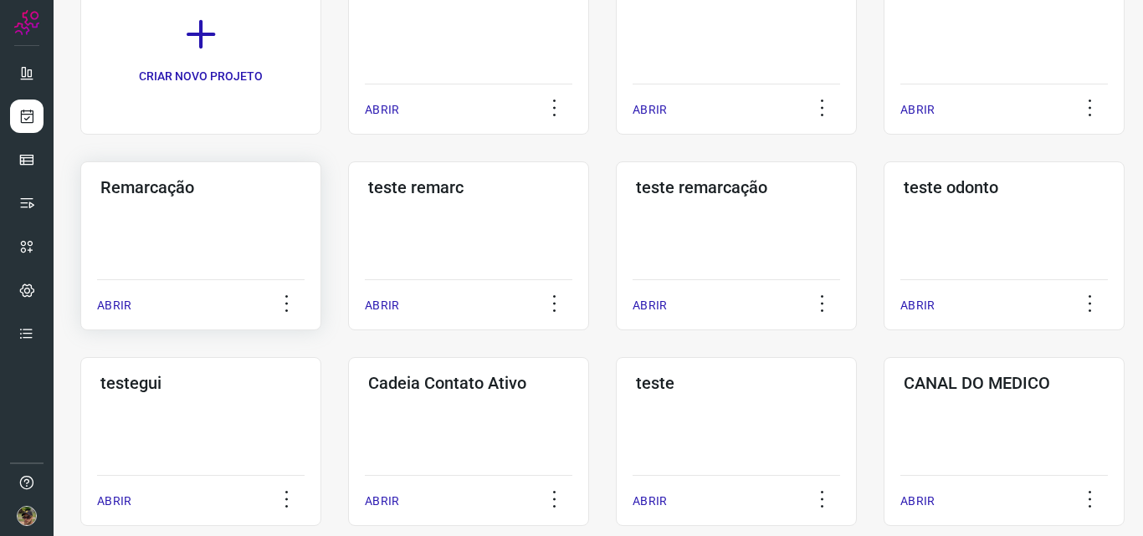
click at [348, 256] on div "Remarcação ABRIR" at bounding box center [468, 245] width 241 height 169
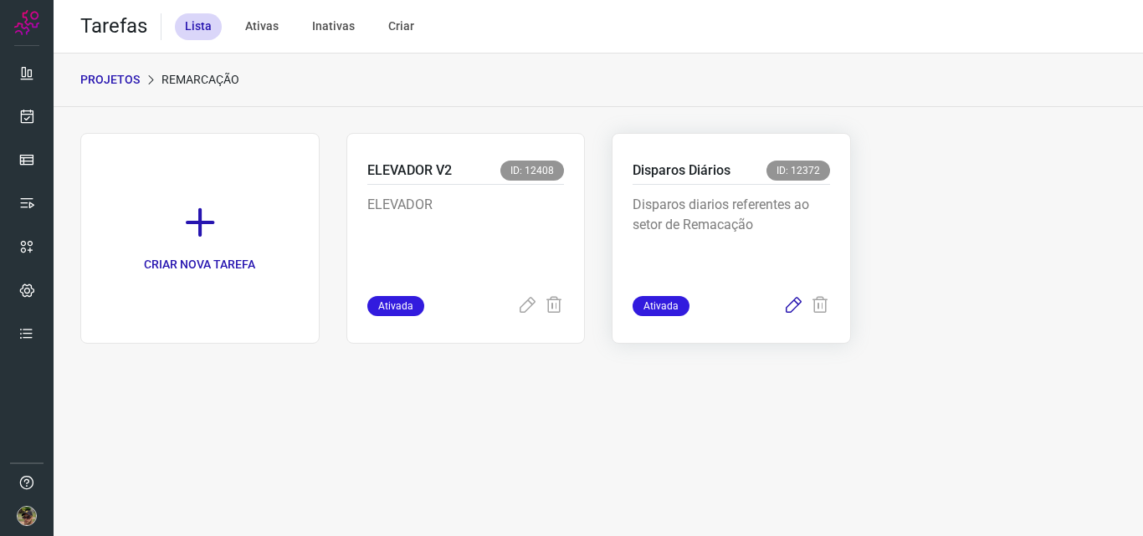
click at [794, 309] on icon at bounding box center [793, 306] width 20 height 20
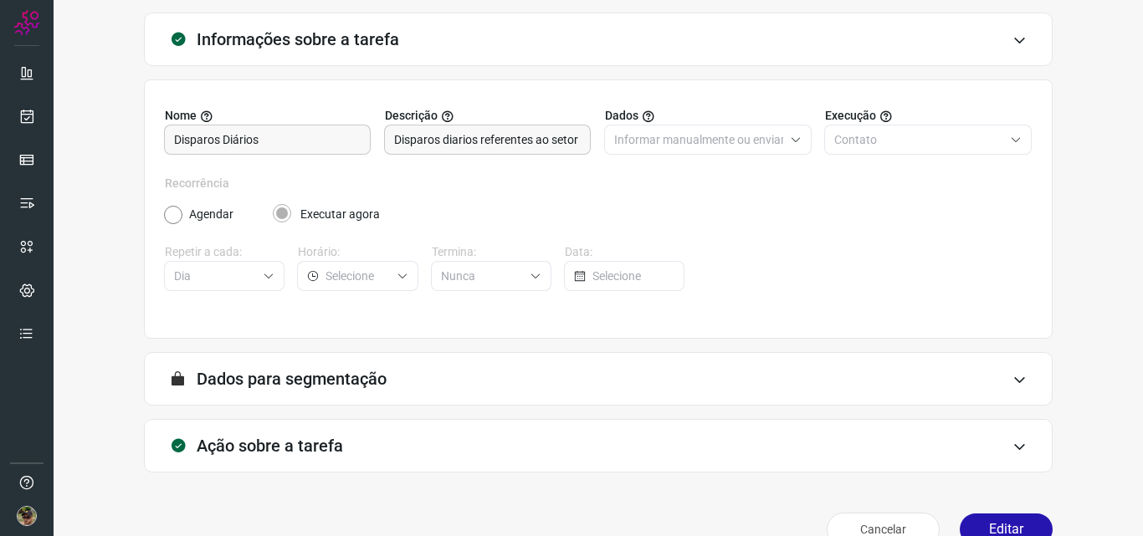
scroll to position [117, 0]
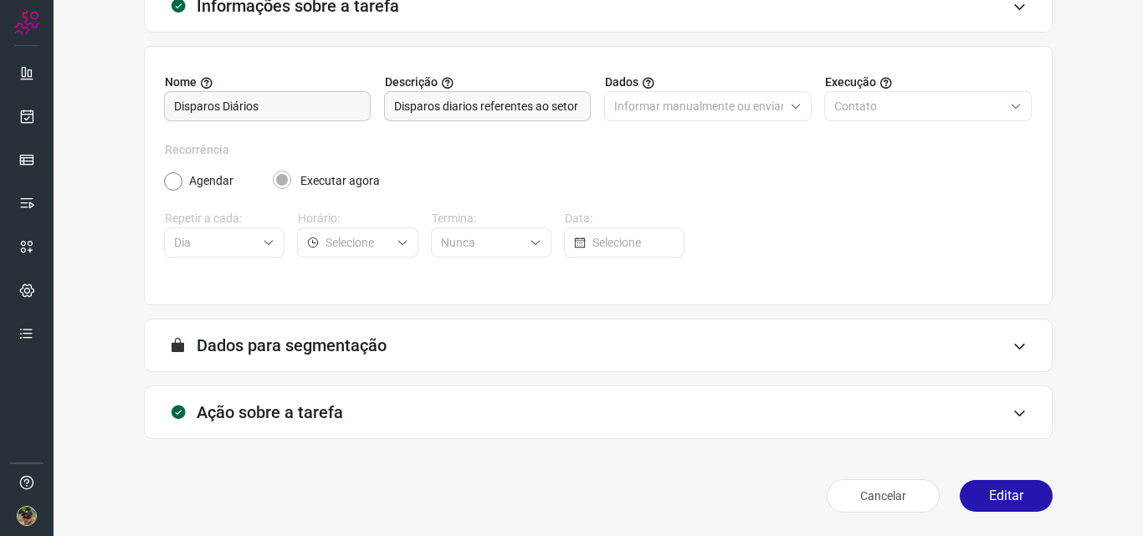
click at [442, 423] on div "Ação sobre a tarefa" at bounding box center [598, 413] width 908 height 54
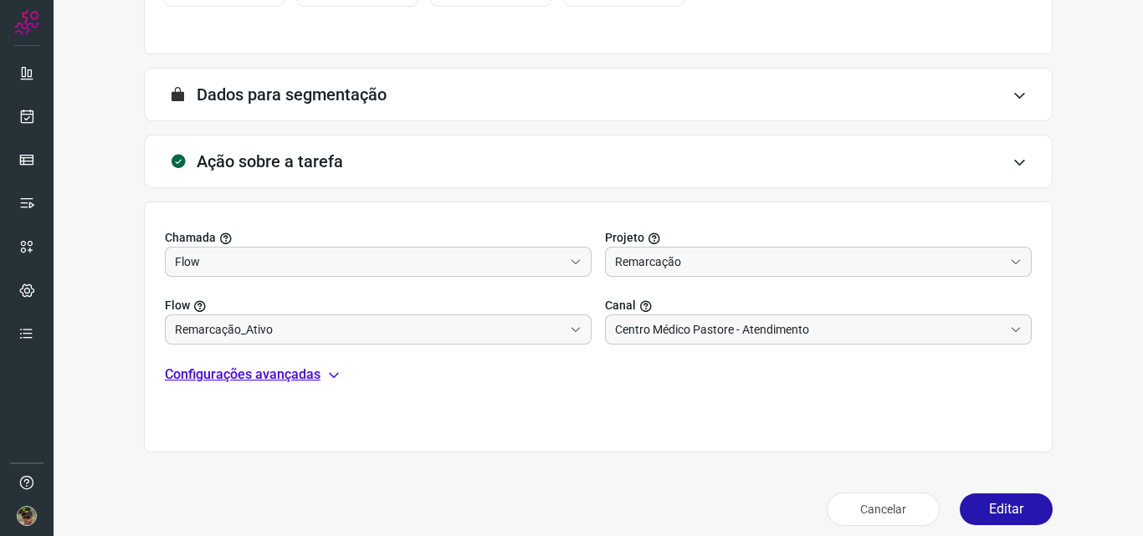
scroll to position [381, 0]
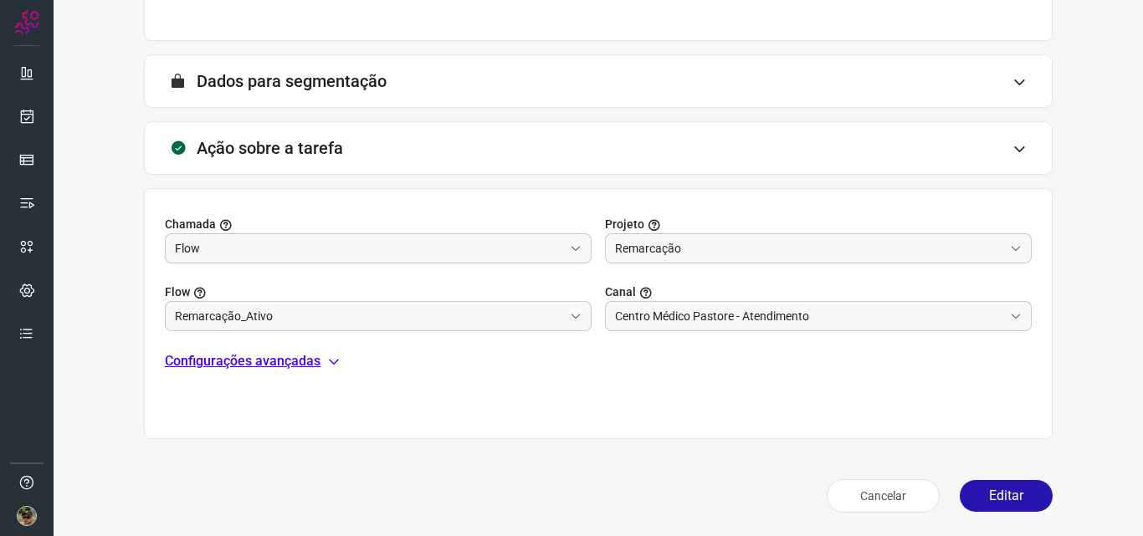
click at [257, 361] on p "Configurações avançadas" at bounding box center [243, 361] width 156 height 20
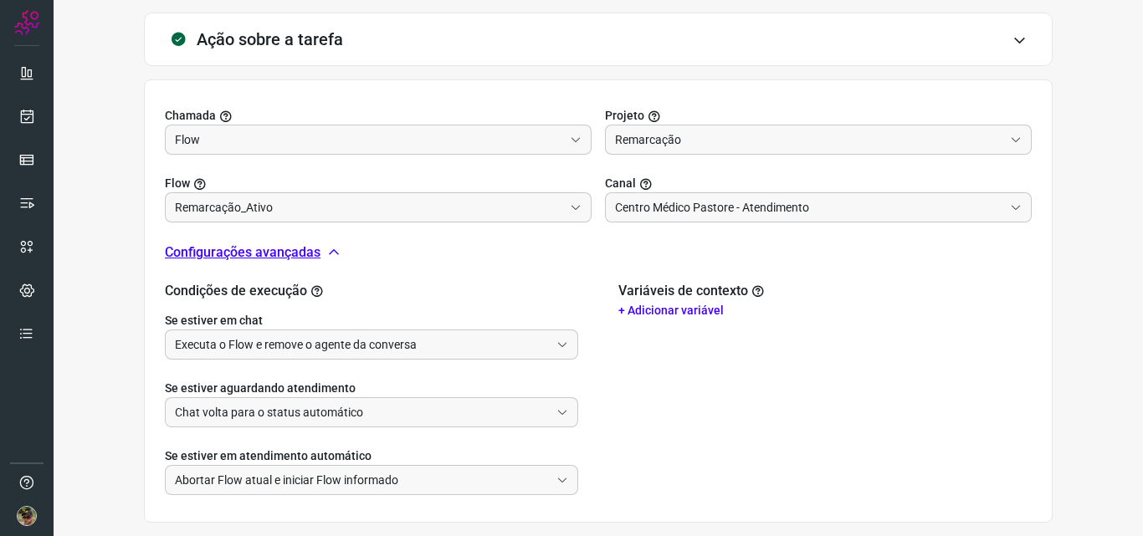
scroll to position [574, 0]
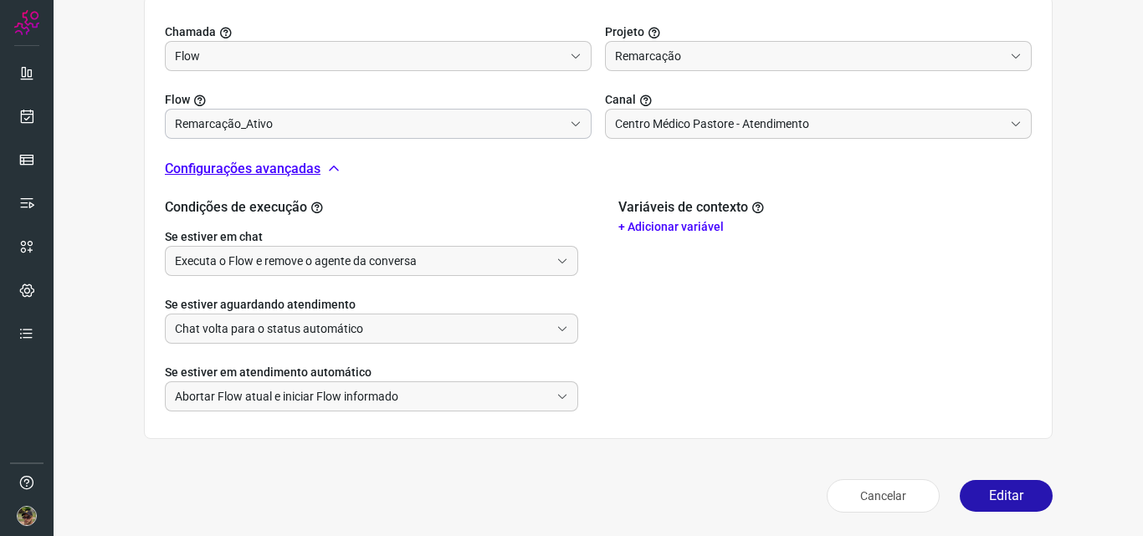
click at [260, 123] on input "Remarcação_Ativo" at bounding box center [369, 124] width 388 height 28
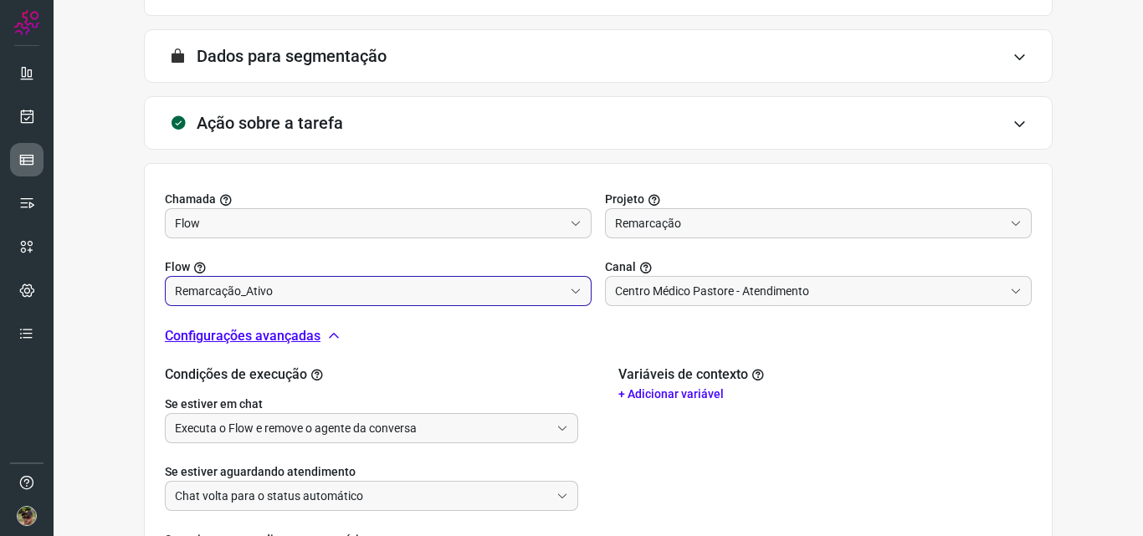
click at [33, 151] on link at bounding box center [26, 159] width 33 height 33
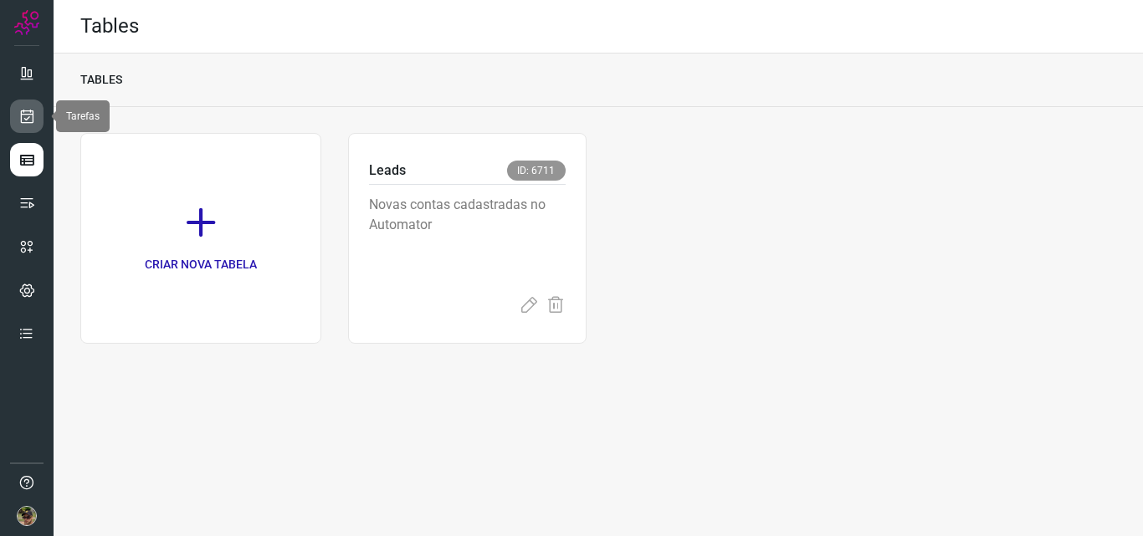
click at [32, 110] on icon at bounding box center [27, 116] width 18 height 17
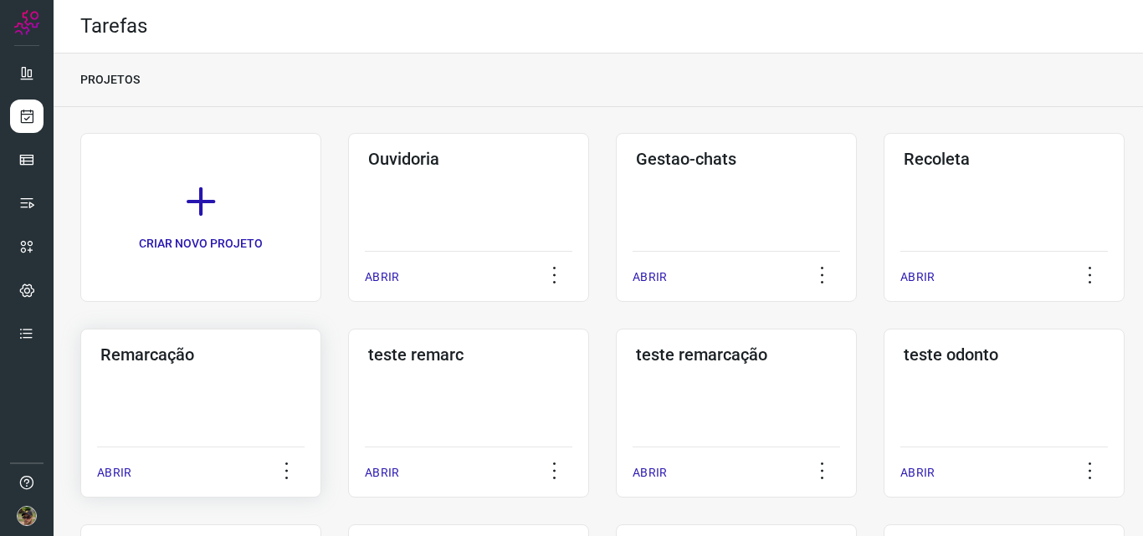
scroll to position [84, 0]
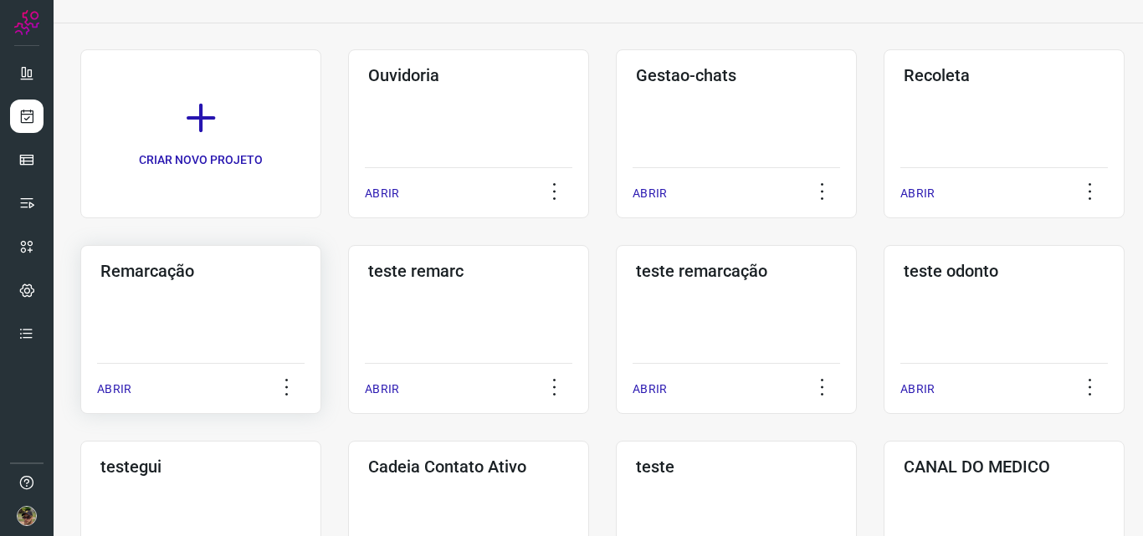
click at [348, 315] on div "Remarcação ABRIR" at bounding box center [468, 329] width 241 height 169
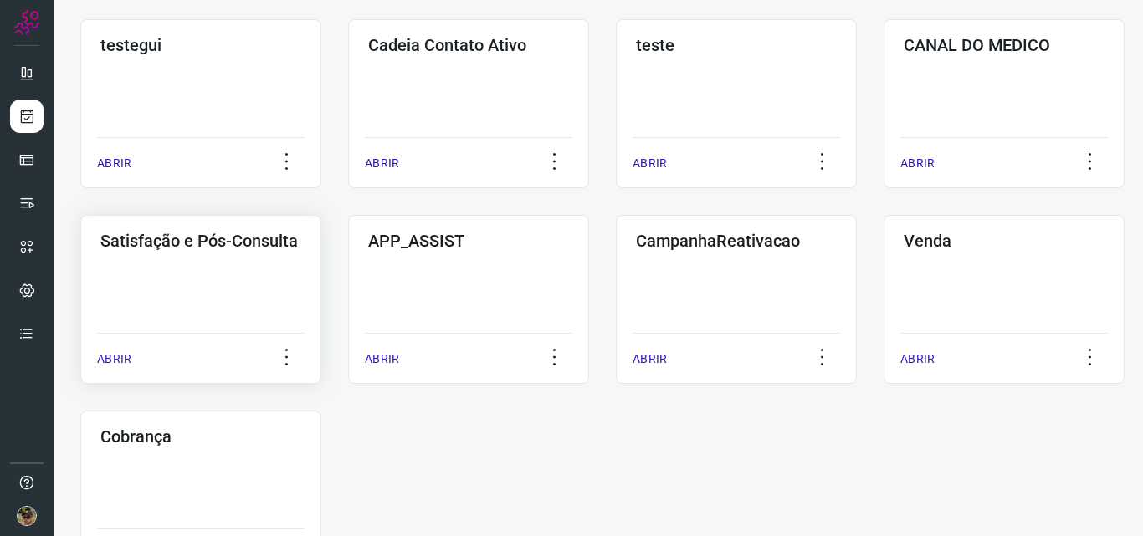
click at [348, 284] on div "Satisfação e Pós-Consulta ABRIR" at bounding box center [468, 299] width 241 height 169
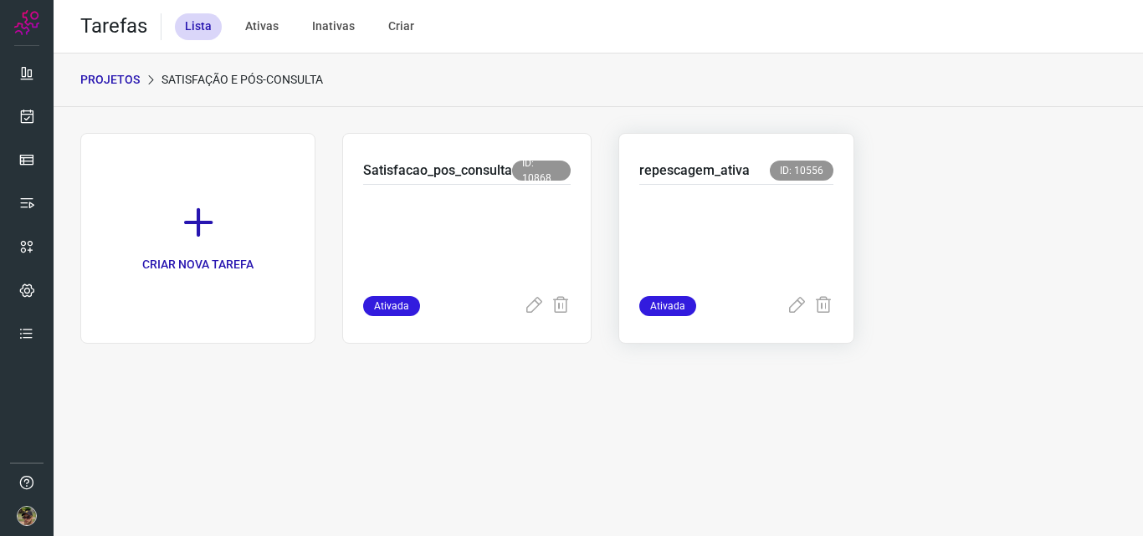
click at [682, 227] on p at bounding box center [735, 237] width 193 height 84
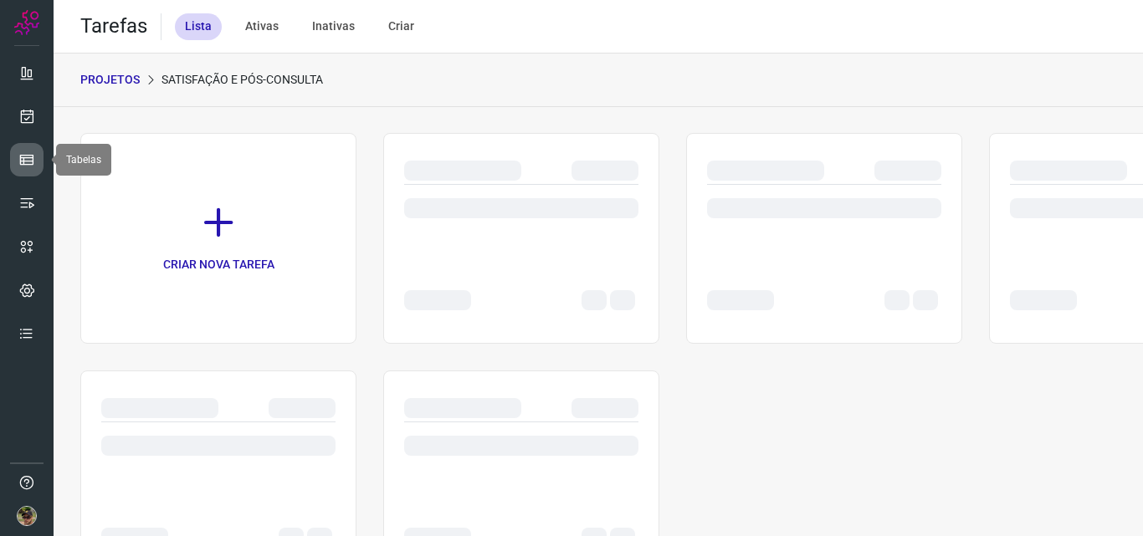
click at [29, 160] on icon at bounding box center [26, 159] width 17 height 17
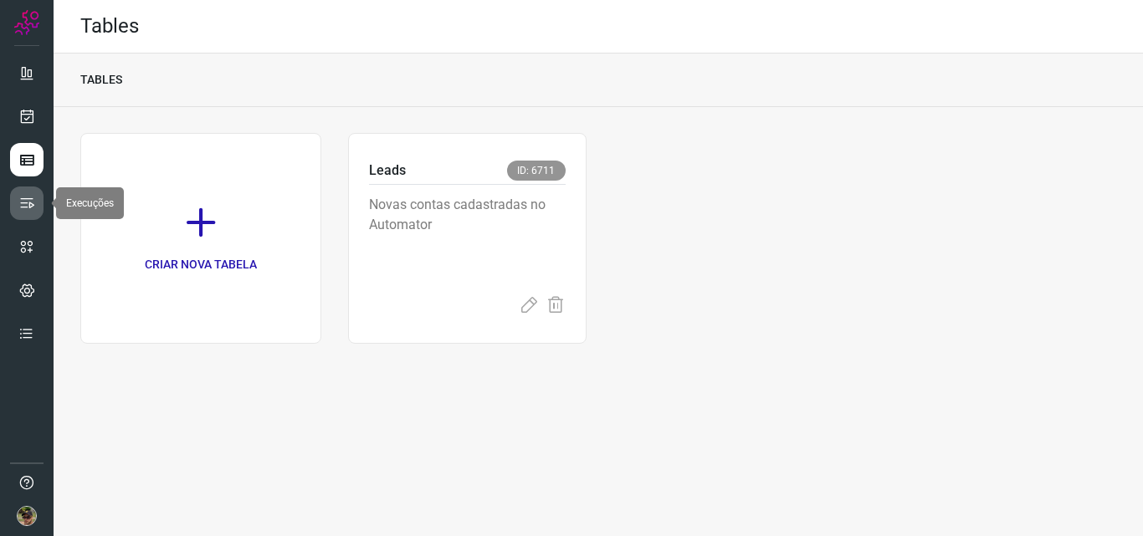
click at [34, 202] on icon at bounding box center [26, 203] width 17 height 17
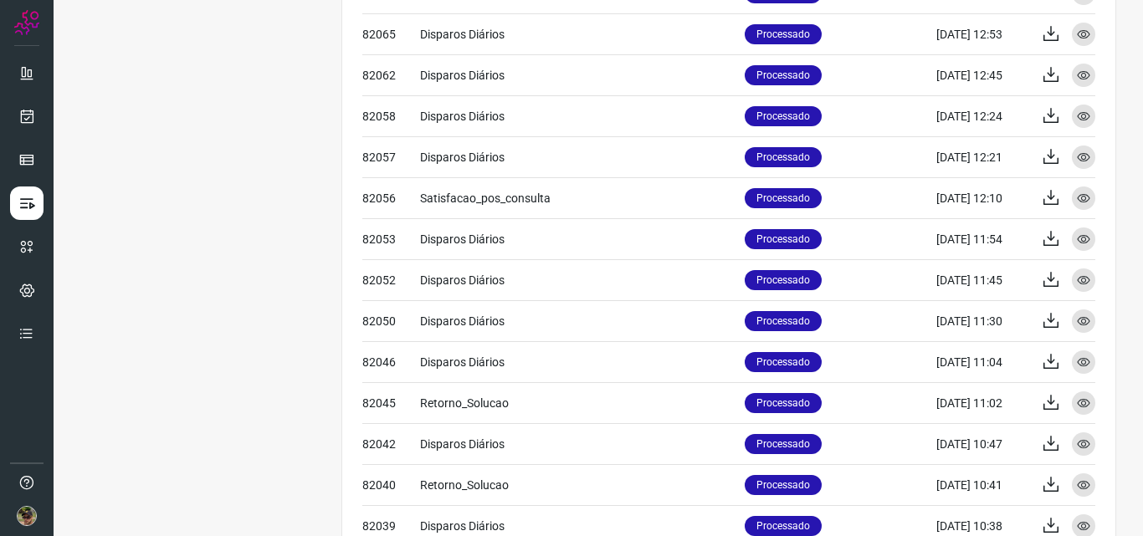
scroll to position [735, 0]
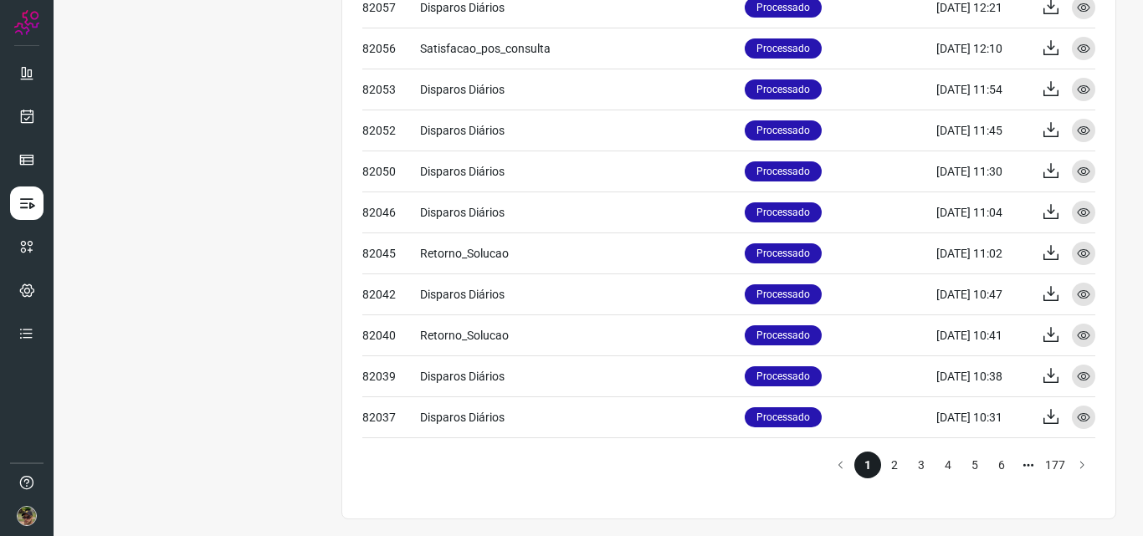
click at [887, 468] on li "2" at bounding box center [894, 465] width 27 height 27
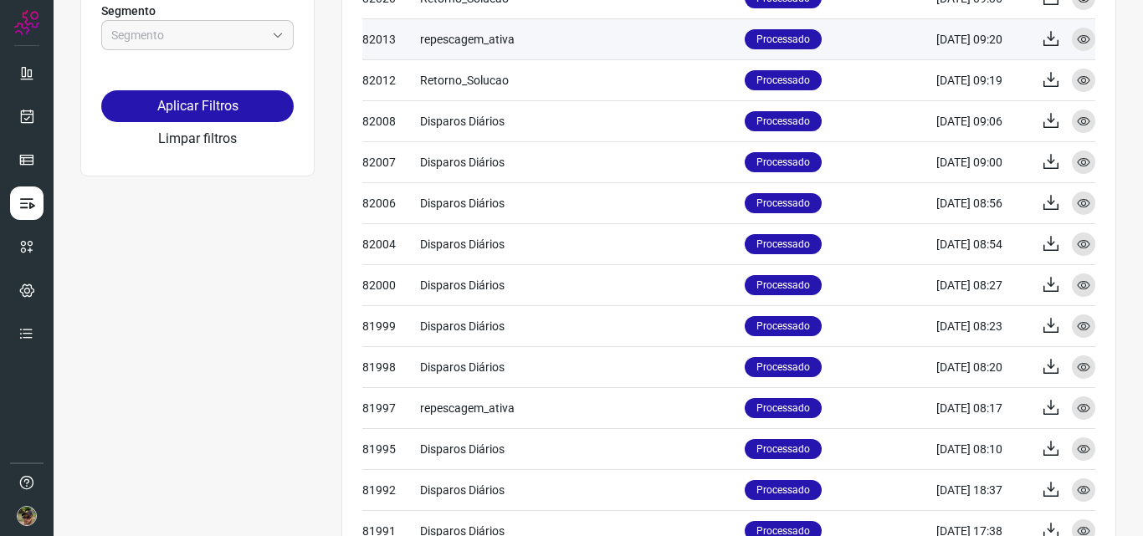
scroll to position [418, 0]
